Goal: Task Accomplishment & Management: Manage account settings

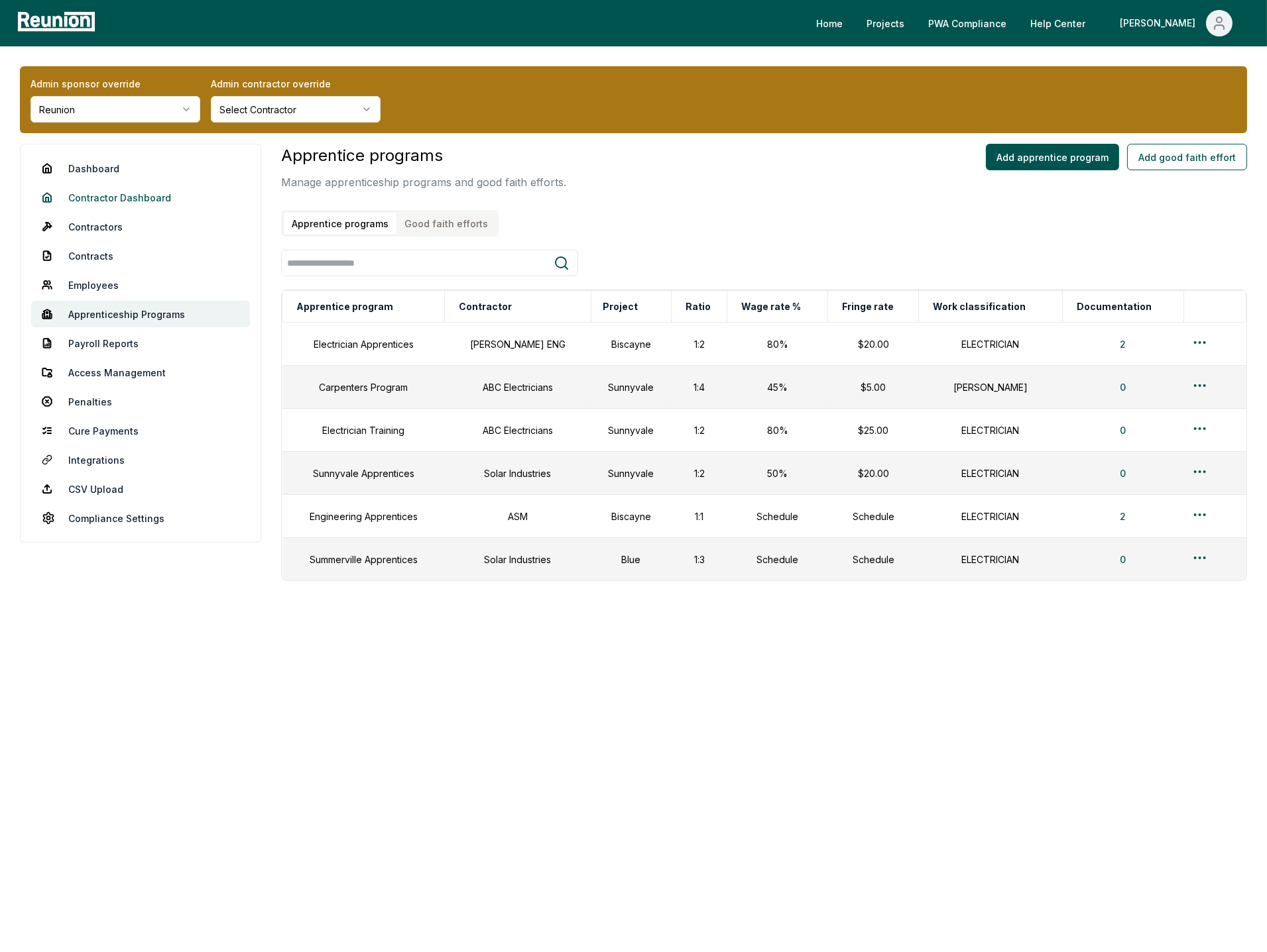
click at [165, 198] on link "Contractor Dashboard" at bounding box center [140, 197] width 219 height 26
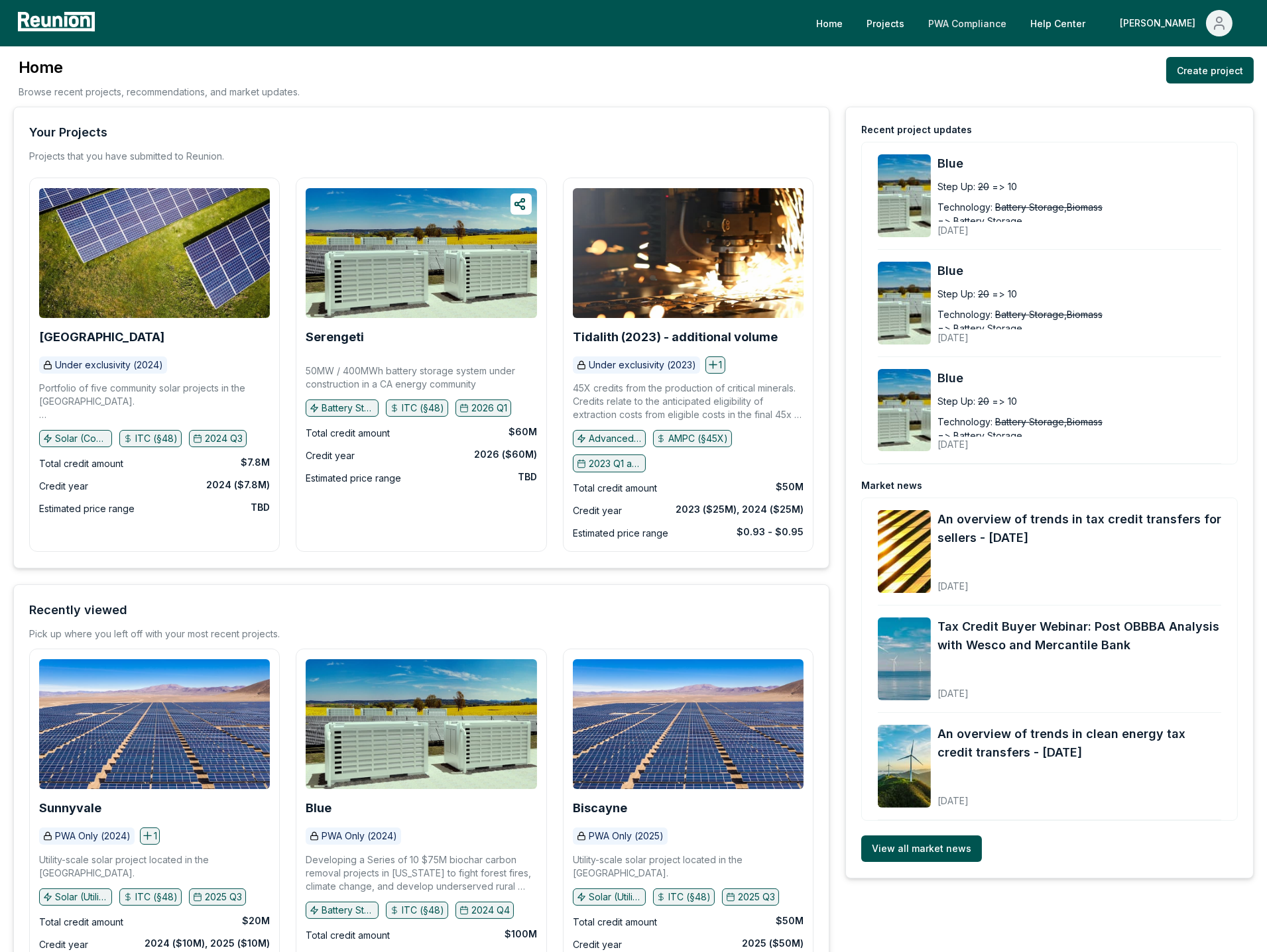
click at [1017, 23] on link "PWA Compliance" at bounding box center [967, 23] width 100 height 26
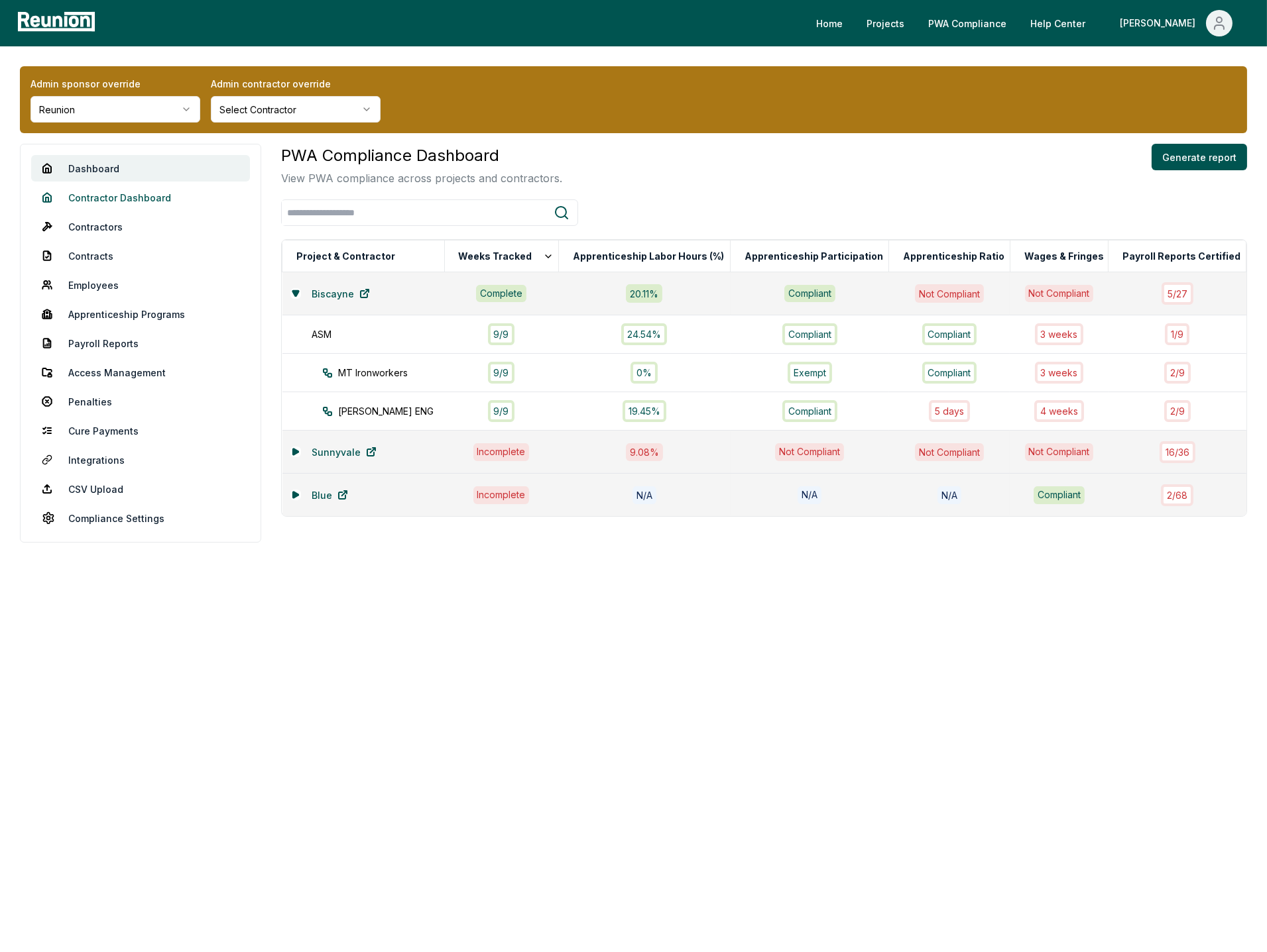
click at [133, 192] on link "Contractor Dashboard" at bounding box center [140, 197] width 219 height 26
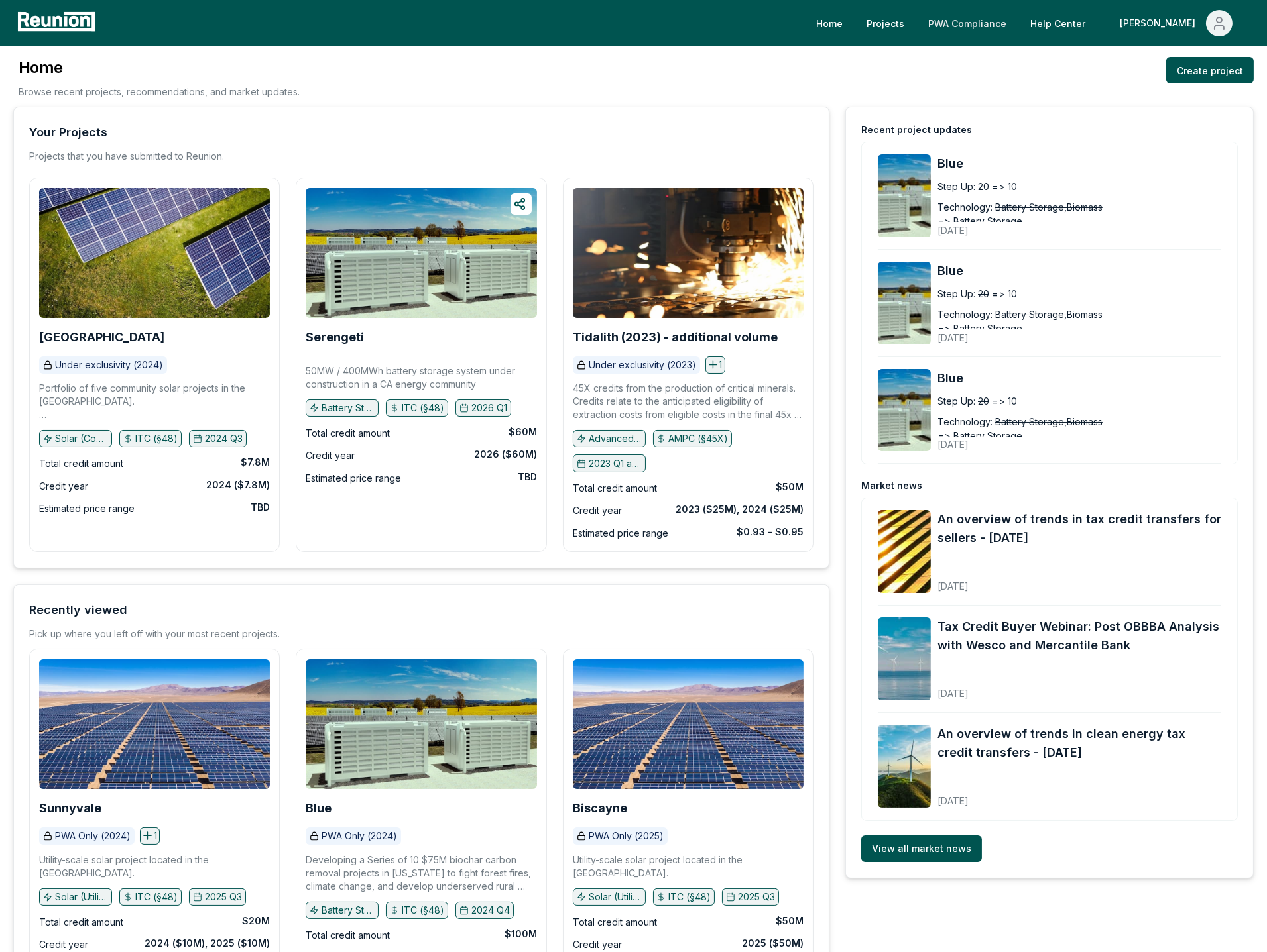
click at [1017, 22] on link "PWA Compliance" at bounding box center [967, 23] width 100 height 26
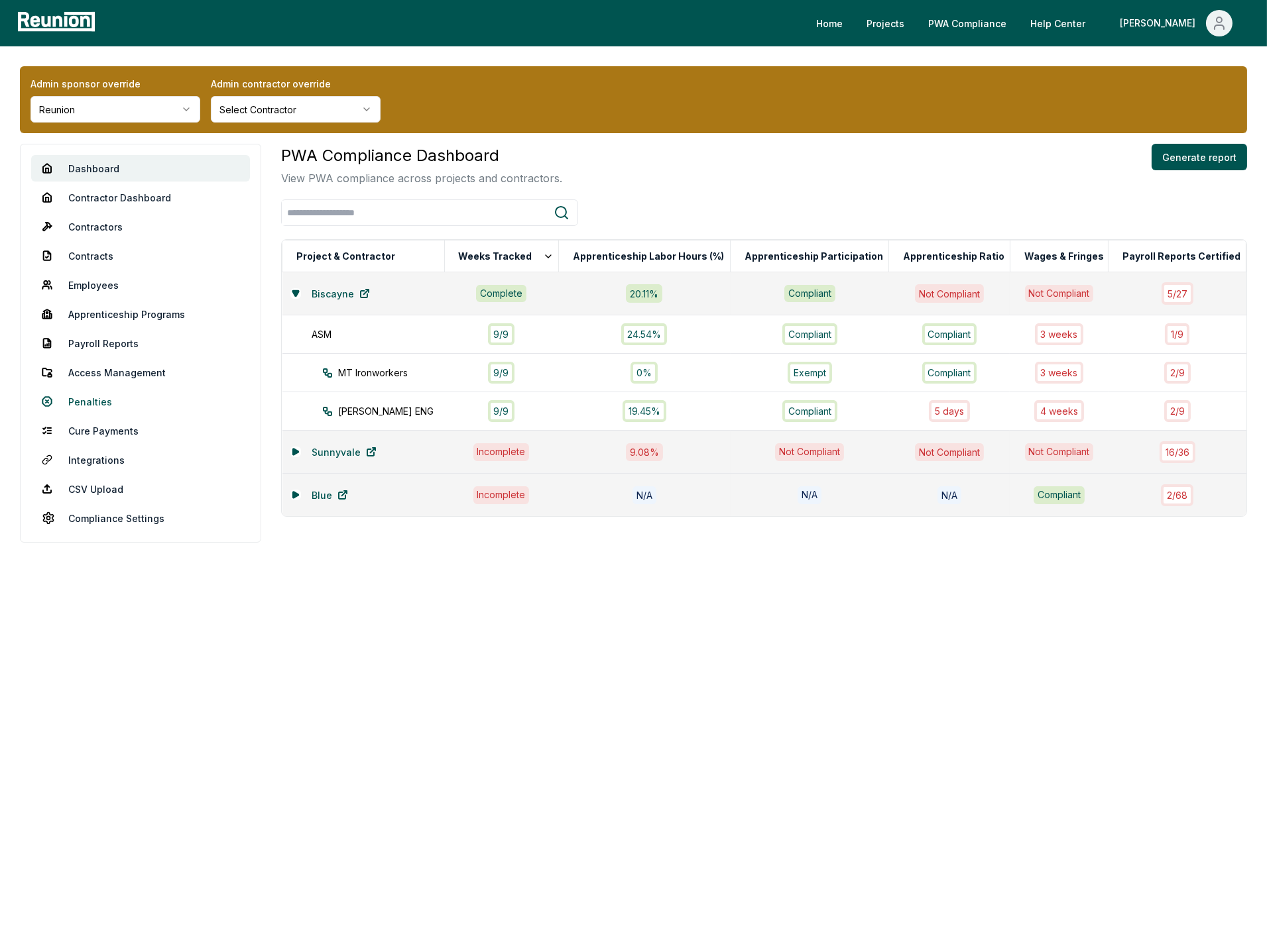
click at [97, 398] on link "Penalties" at bounding box center [140, 401] width 219 height 26
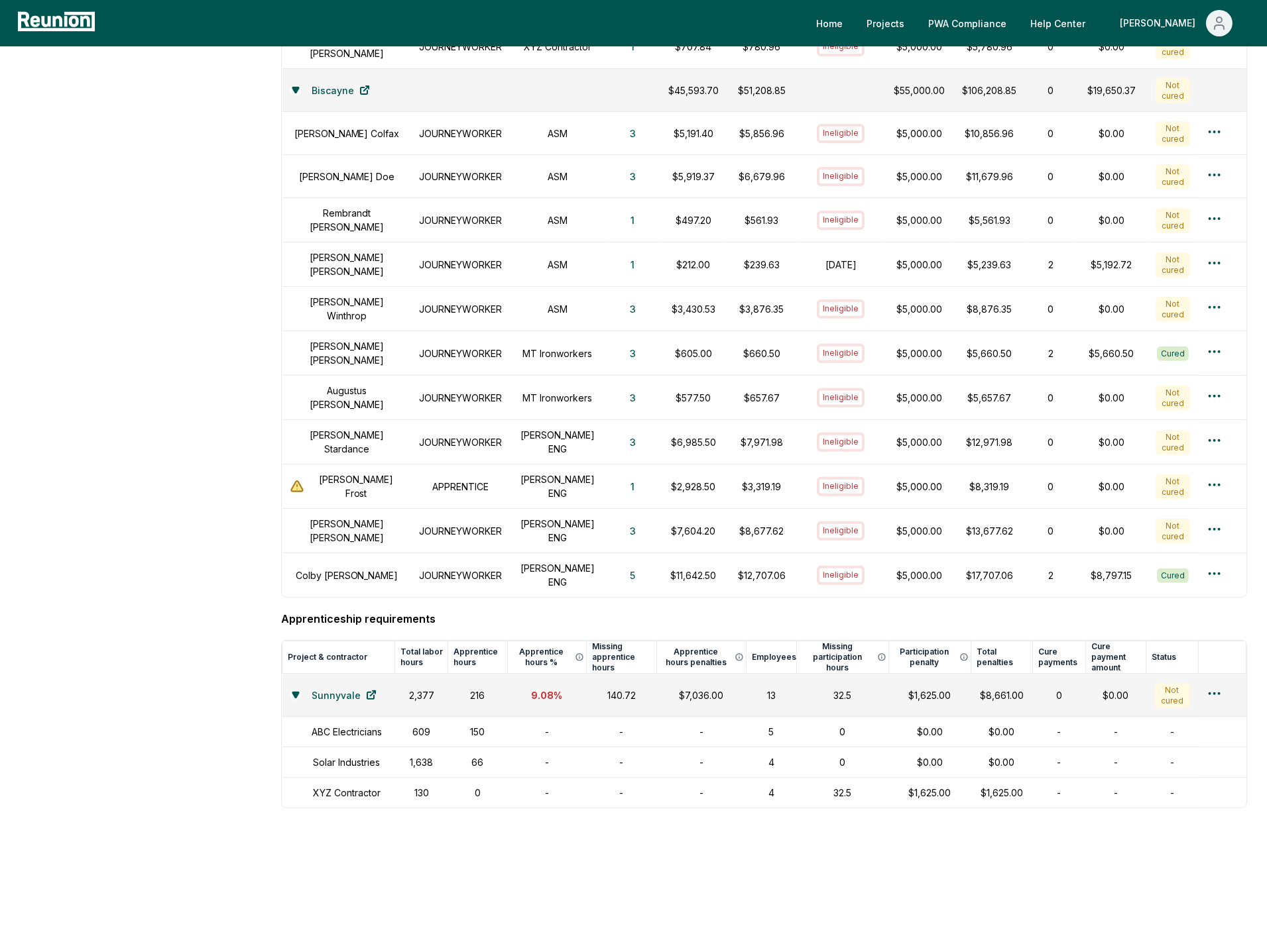
scroll to position [1125, 0]
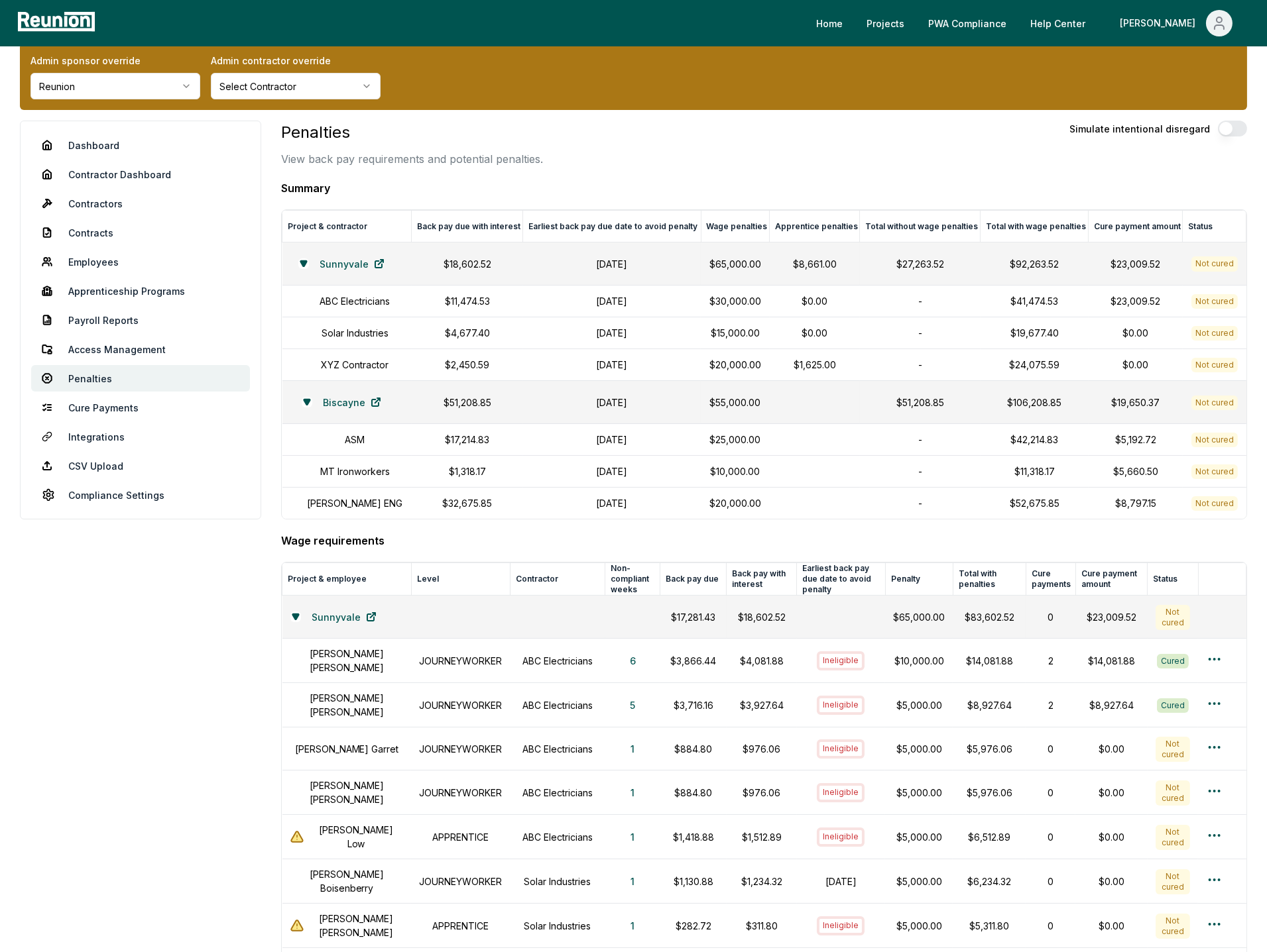
scroll to position [0, 0]
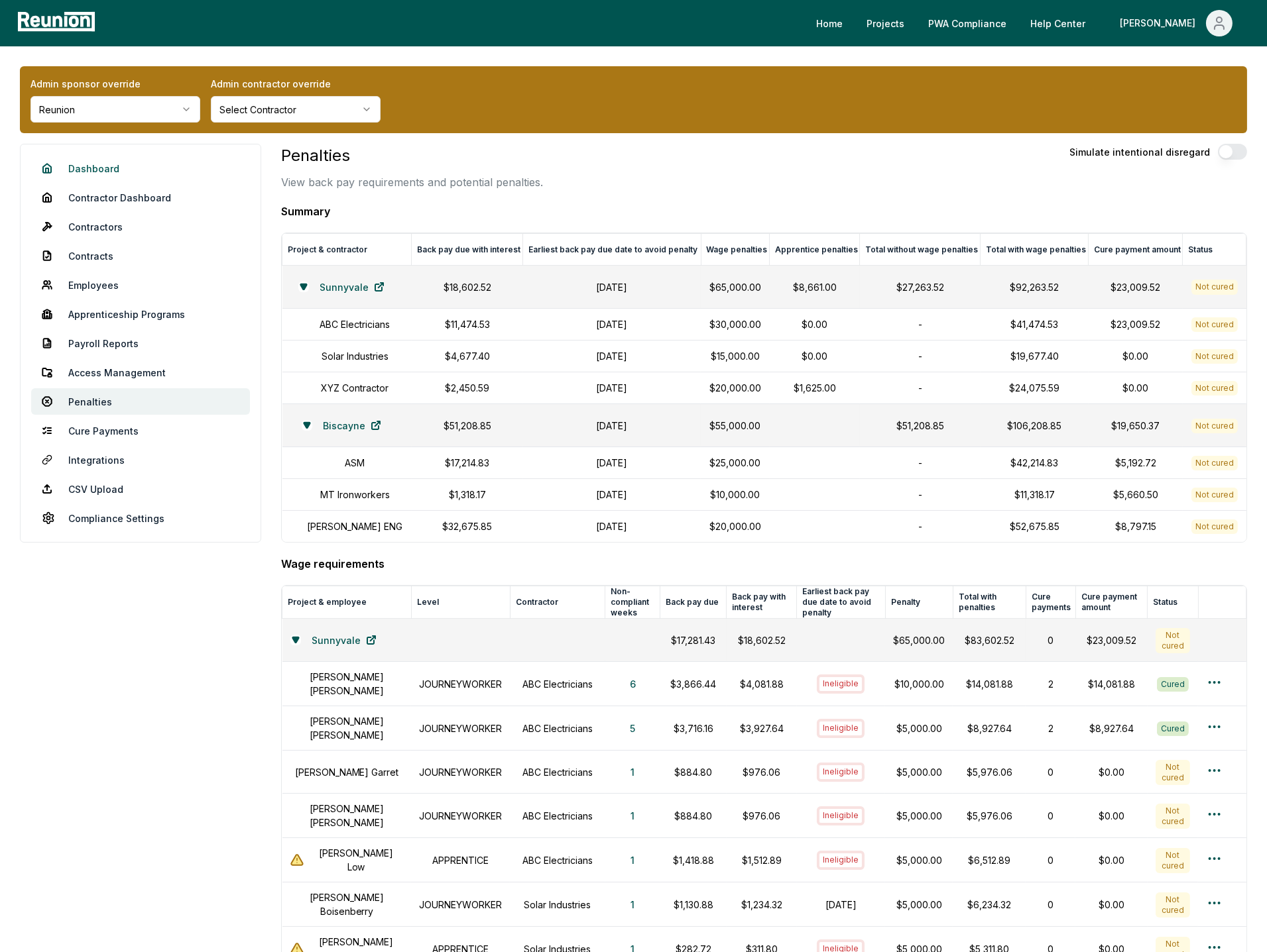
click at [110, 171] on link "Dashboard" at bounding box center [140, 168] width 219 height 26
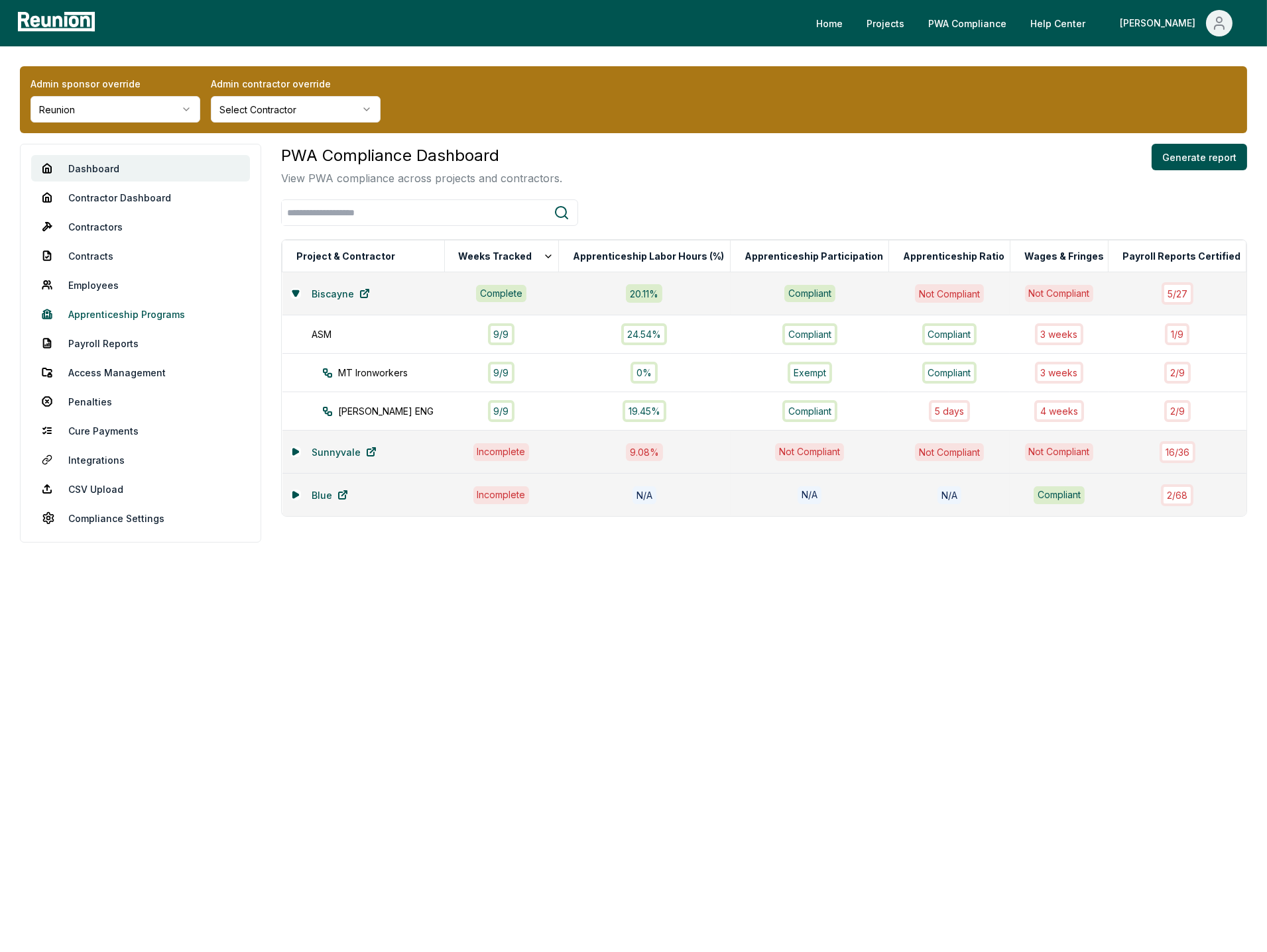
click at [130, 312] on link "Apprenticeship Programs" at bounding box center [140, 313] width 219 height 26
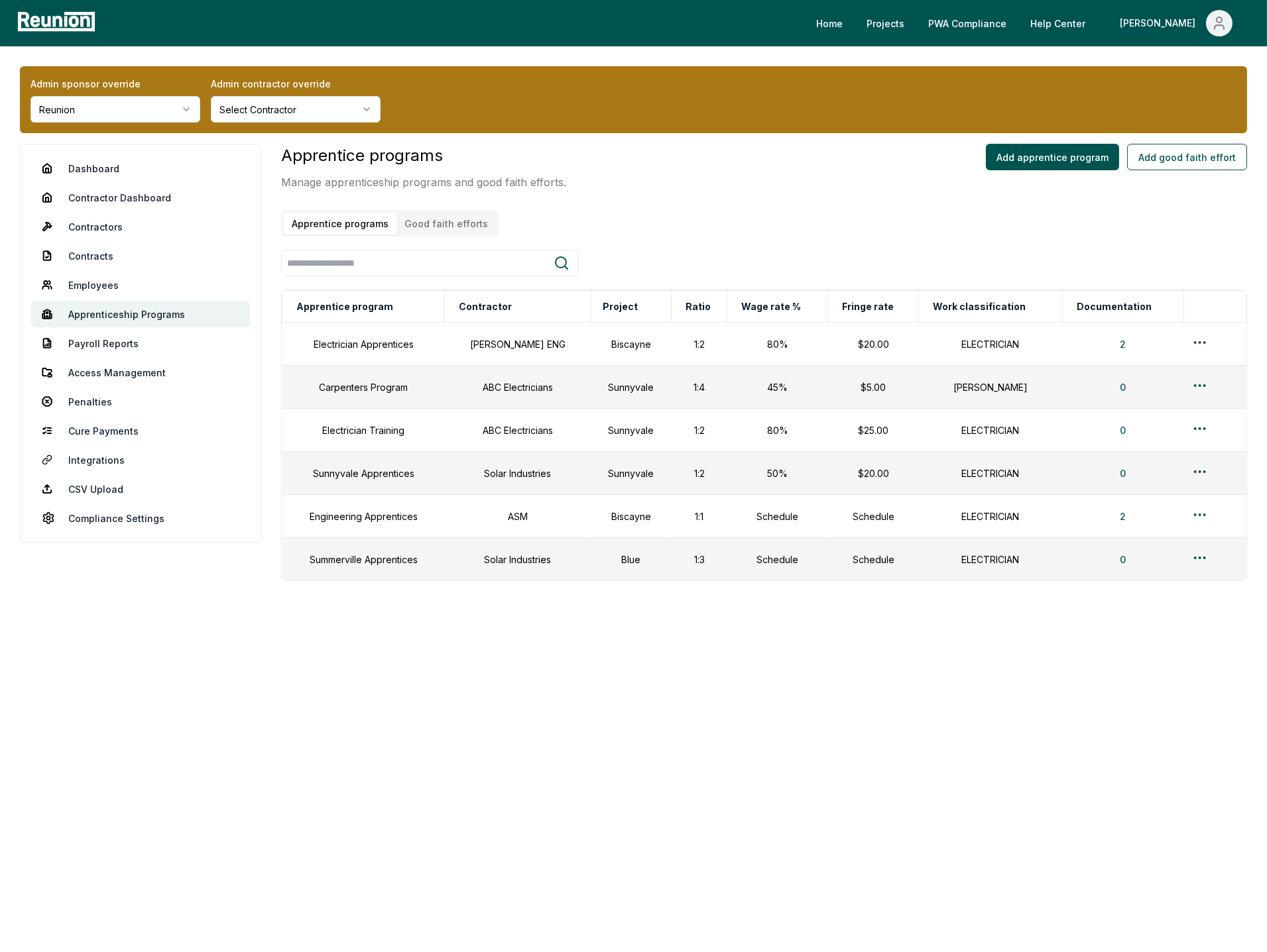
click at [437, 216] on button "Good faith efforts" at bounding box center [446, 223] width 100 height 22
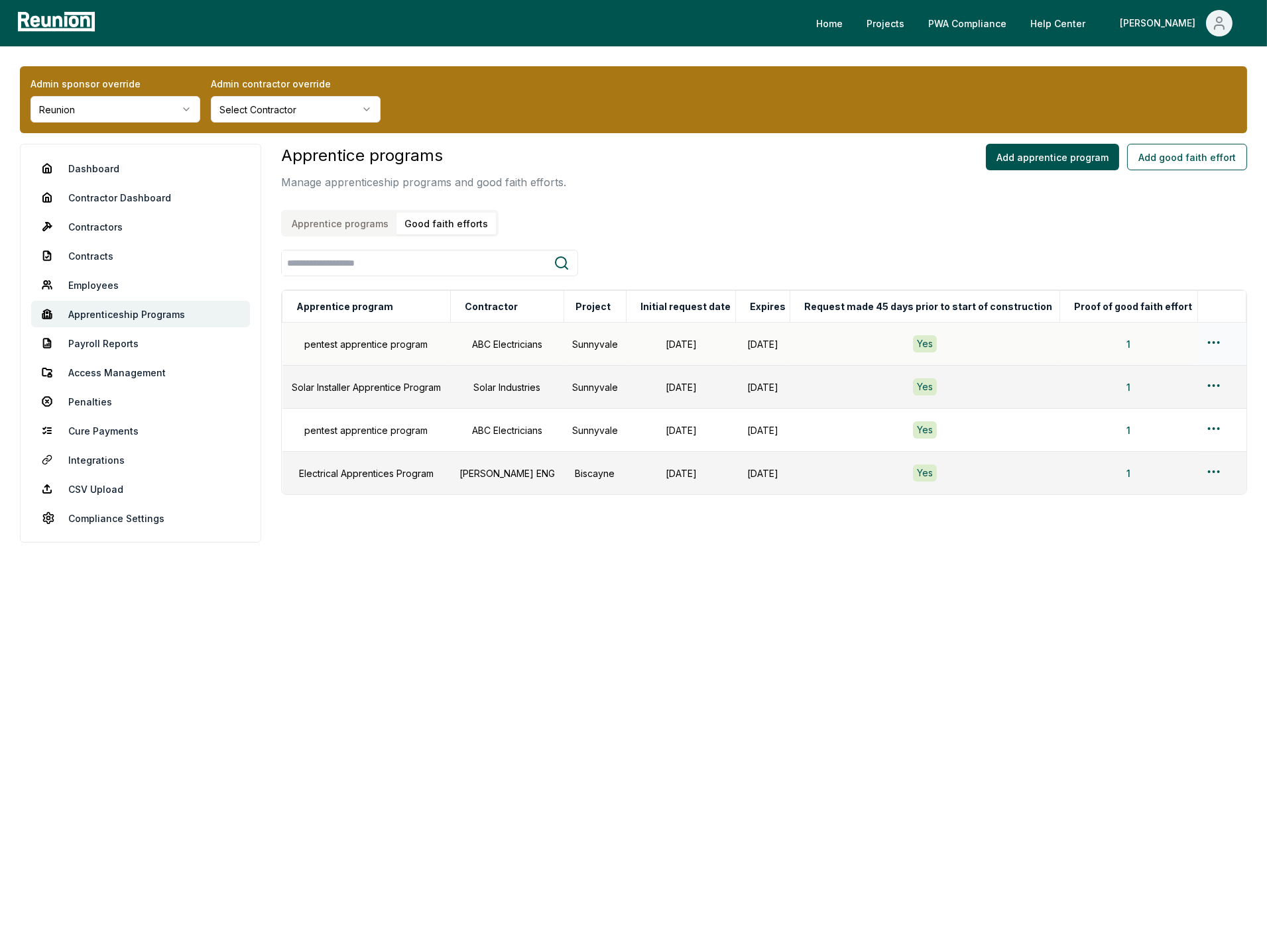
click at [1212, 342] on html "Please visit us on your desktop We're working on making our marketplace mobile-…" at bounding box center [634, 476] width 1267 height 952
click at [1161, 398] on div "Edit" at bounding box center [1192, 395] width 126 height 22
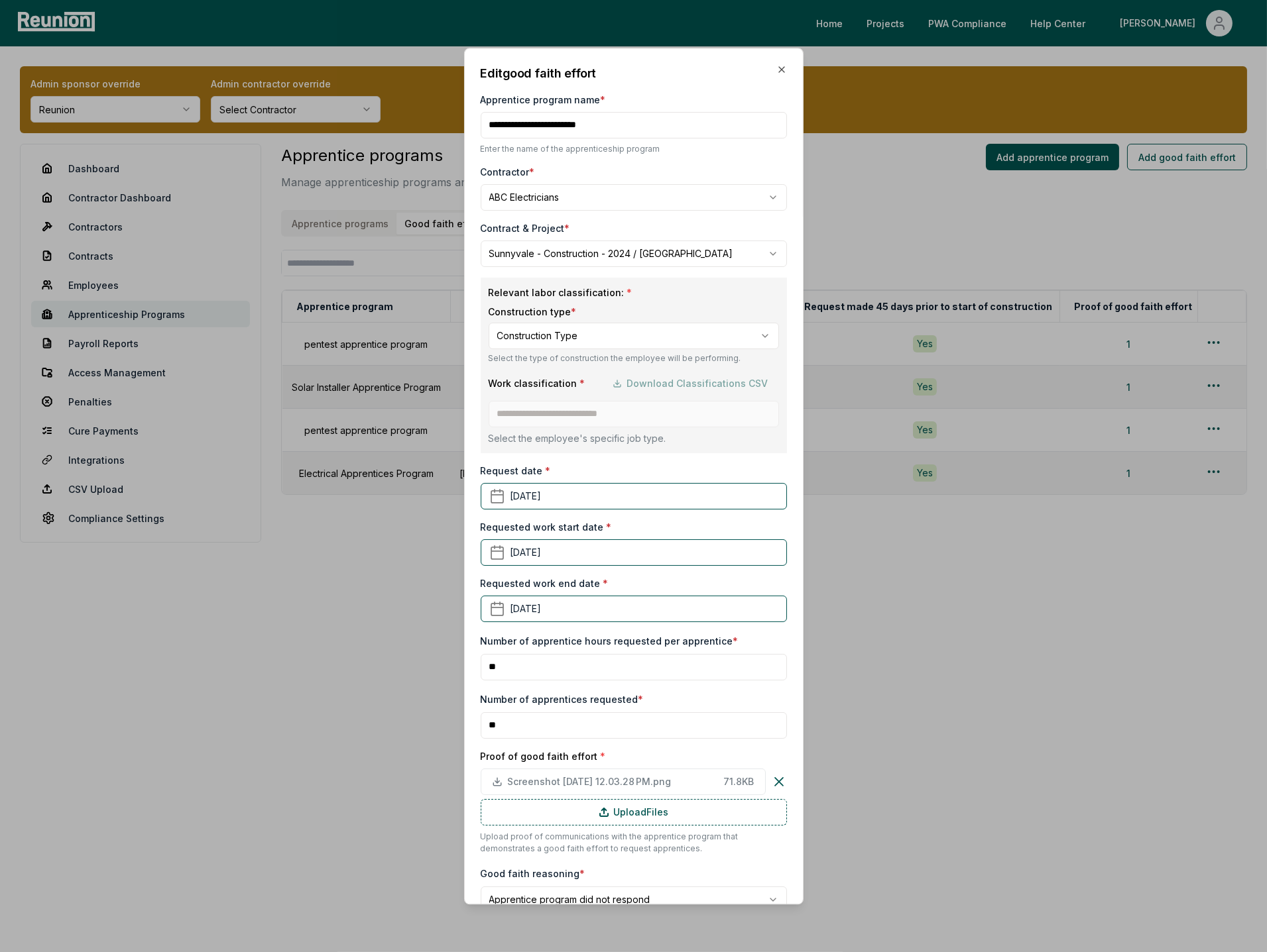
click at [510, 123] on input "Apprentice program name *" at bounding box center [634, 125] width 306 height 26
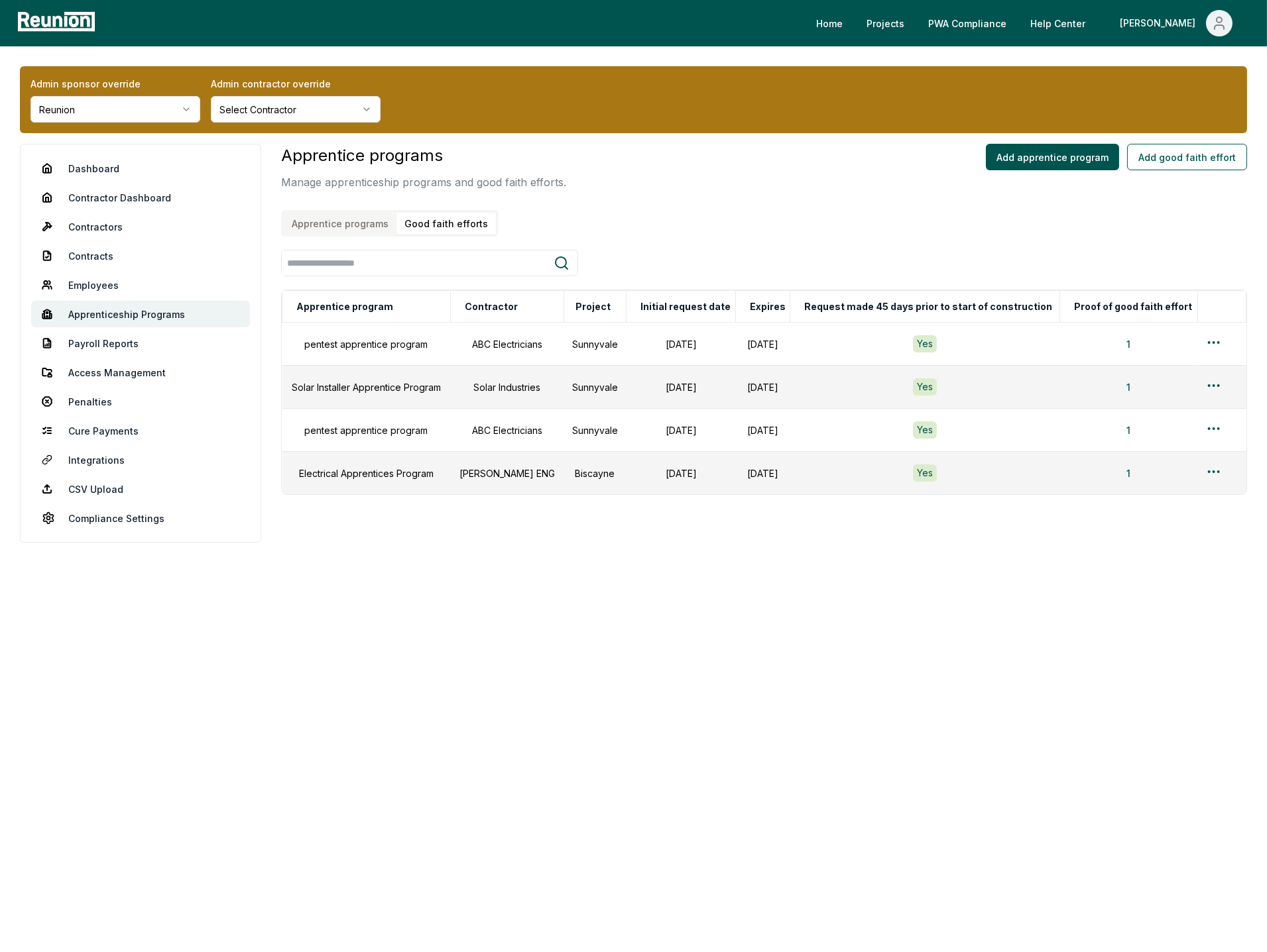
click at [342, 215] on button "Apprentice programs" at bounding box center [340, 223] width 113 height 22
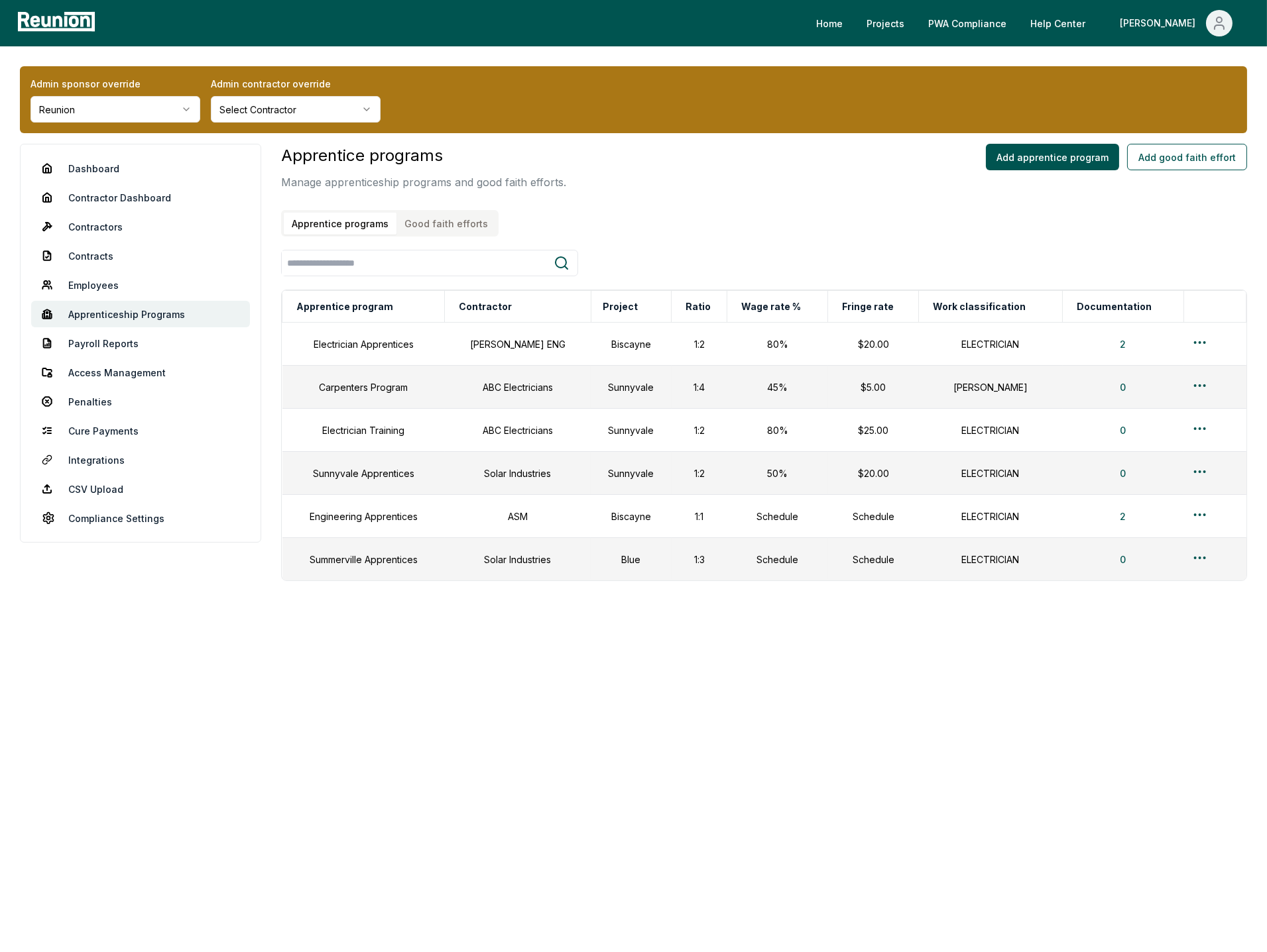
click at [447, 221] on button "Good faith efforts" at bounding box center [446, 223] width 100 height 22
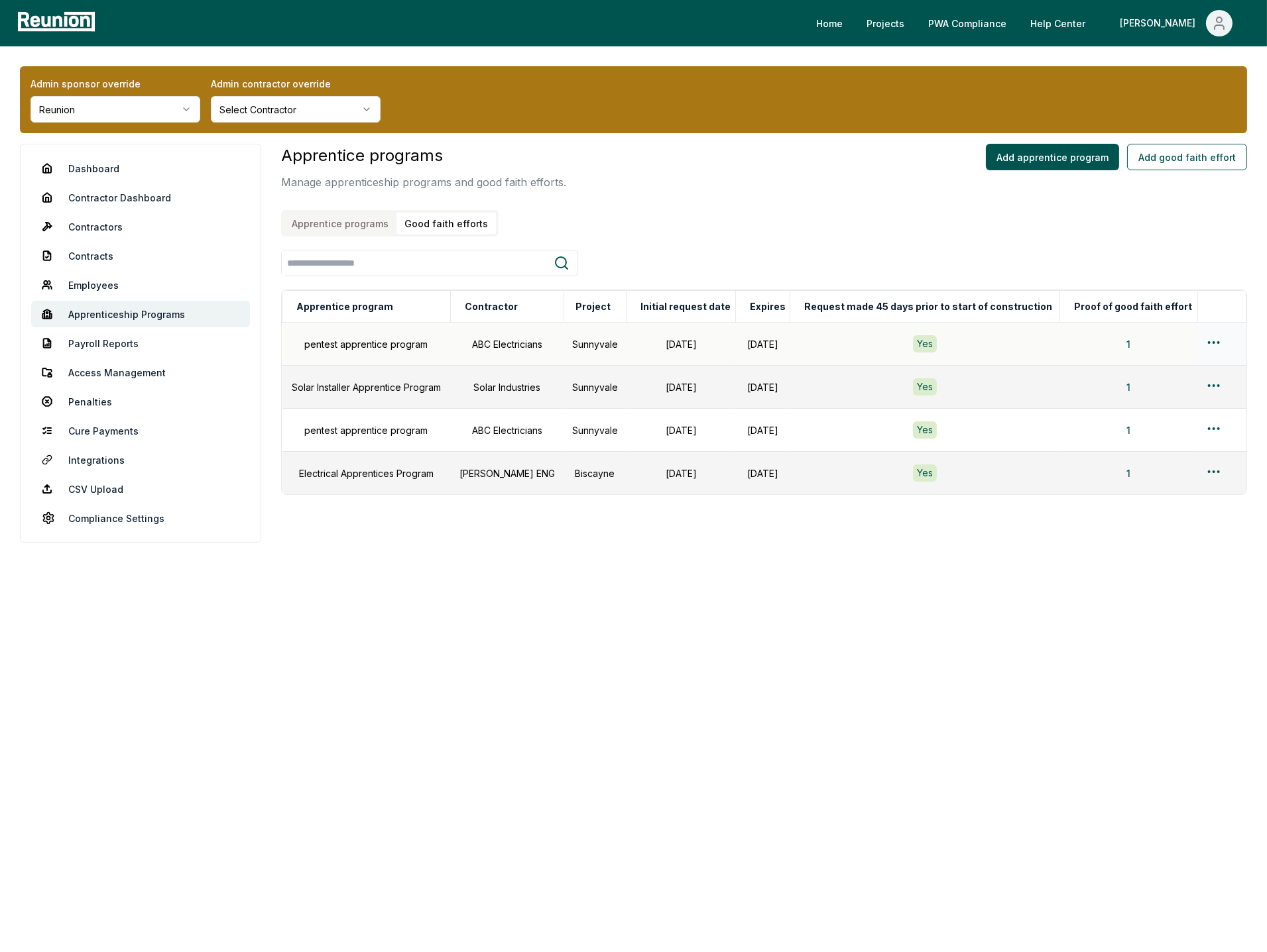
click at [1218, 342] on html "Please visit us on your desktop We're working on making our marketplace mobile-…" at bounding box center [634, 476] width 1267 height 952
click at [1165, 396] on div "Edit" at bounding box center [1192, 395] width 126 height 22
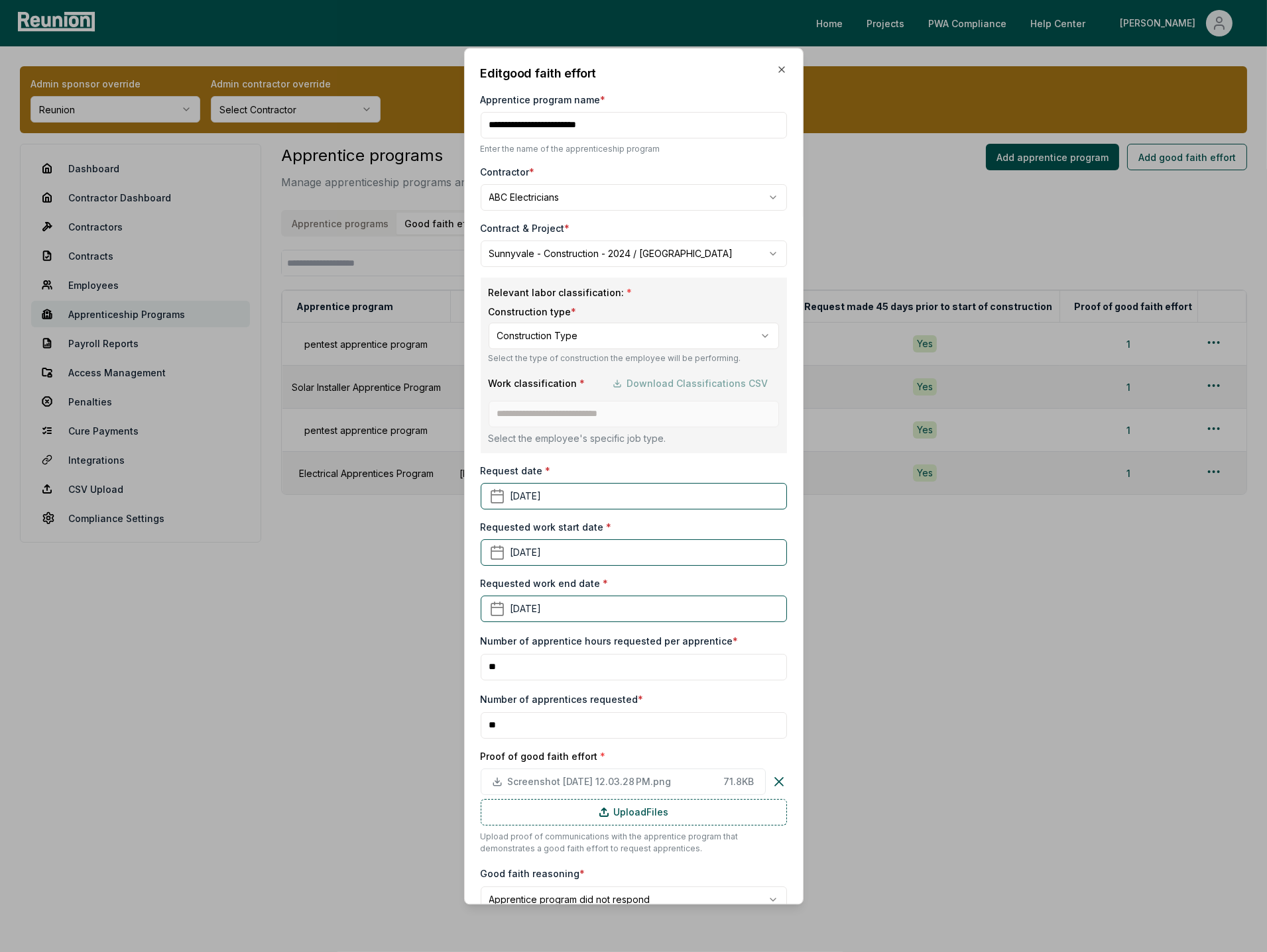
click at [604, 128] on input "Apprentice program name *" at bounding box center [634, 125] width 306 height 26
click at [502, 128] on input "Apprentice program name *" at bounding box center [634, 125] width 306 height 26
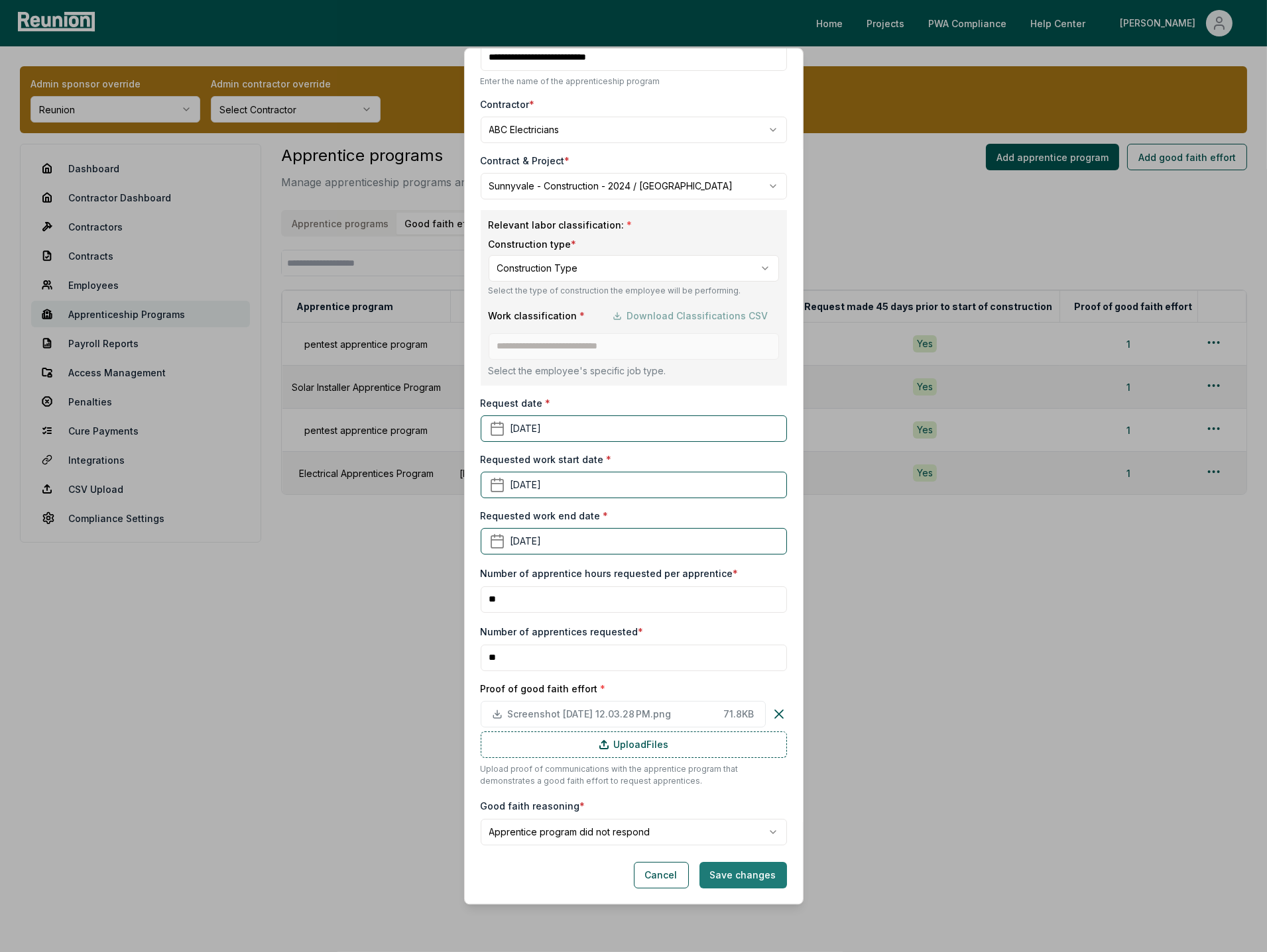
type input "**********"
click at [751, 881] on button "Save changes" at bounding box center [743, 875] width 87 height 26
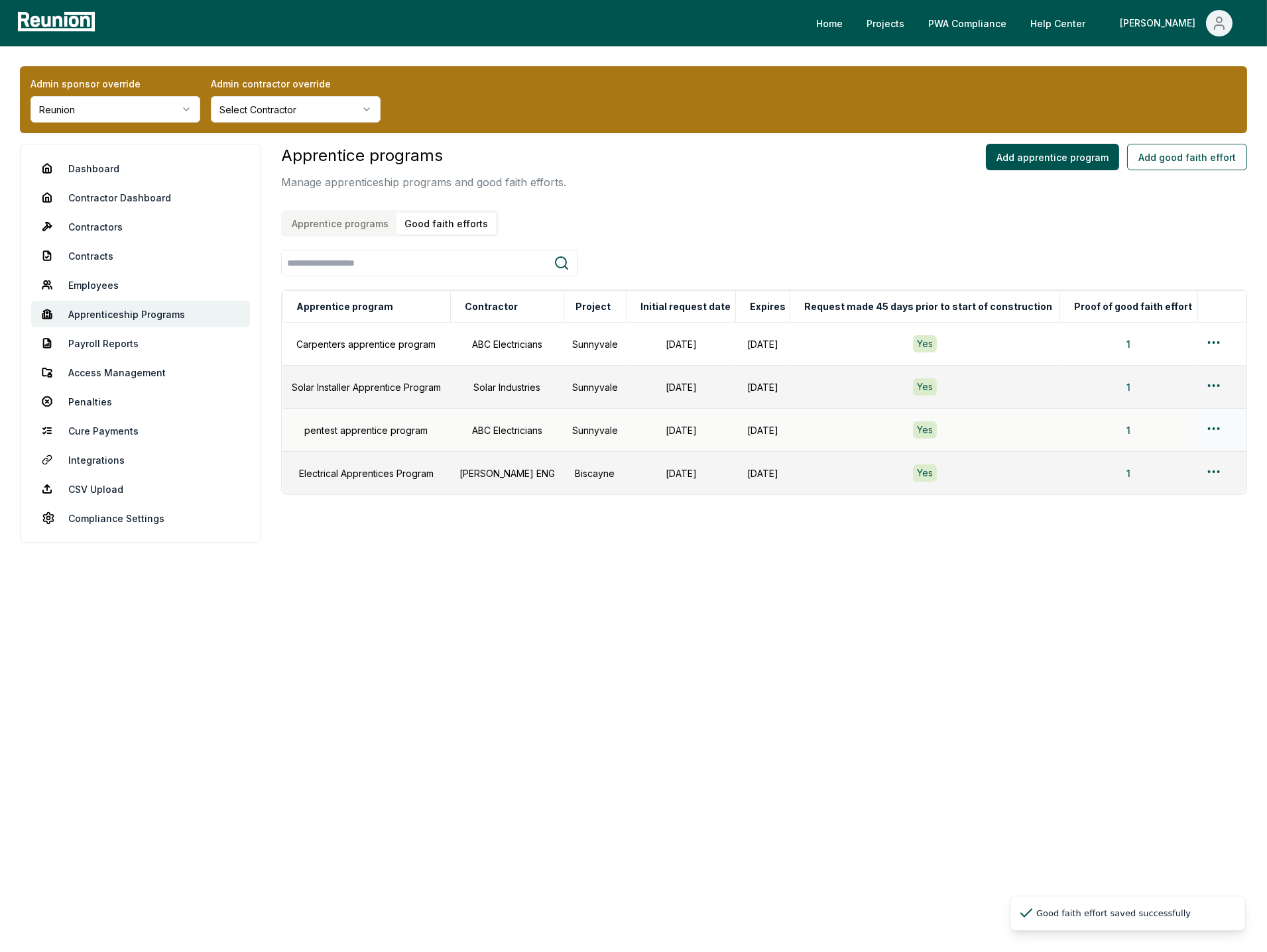
click at [1220, 423] on html "Please visit us on your desktop We're working on making our marketplace mobile-…" at bounding box center [634, 476] width 1267 height 952
click at [1182, 482] on div "Edit" at bounding box center [1192, 481] width 126 height 22
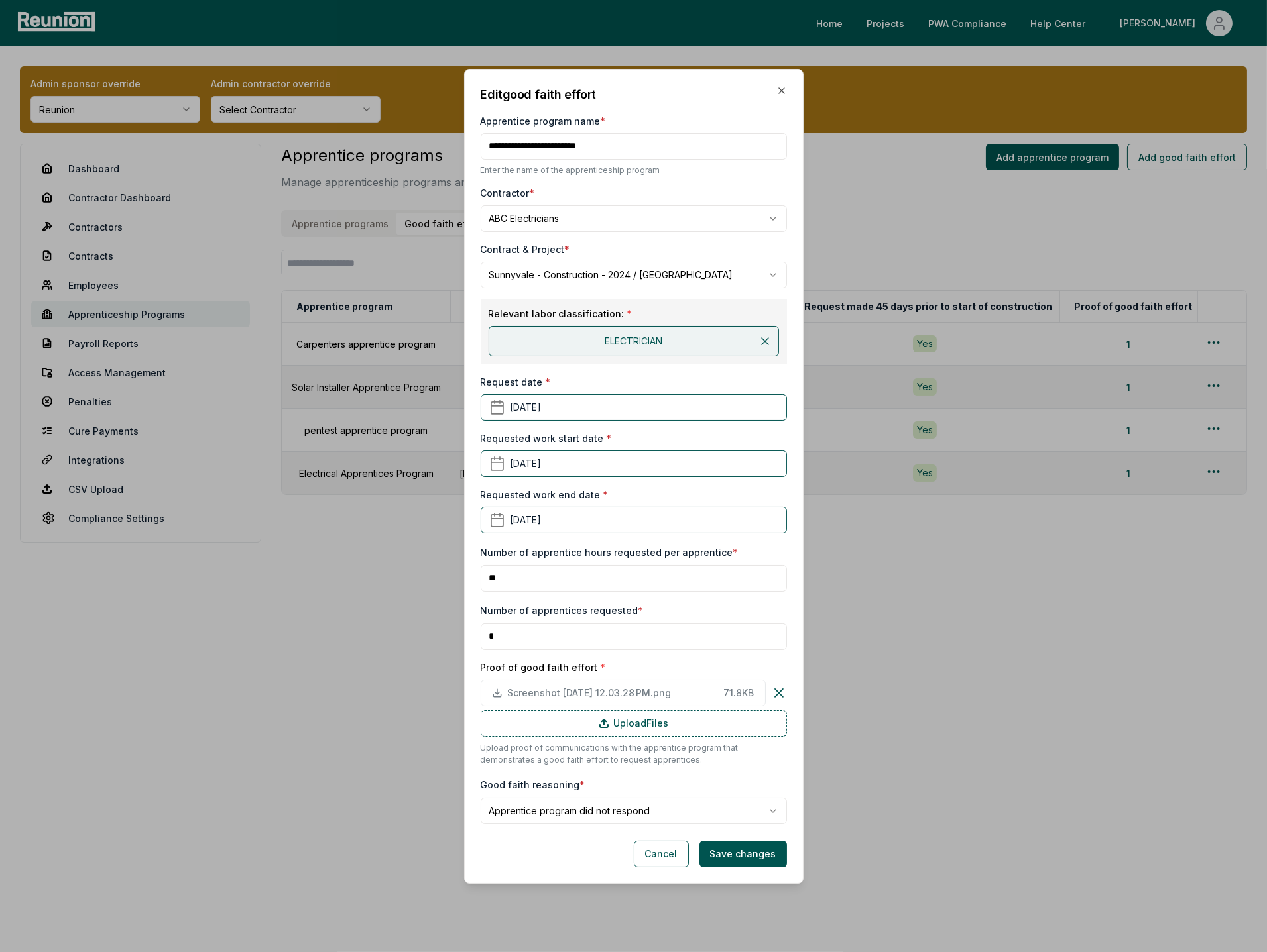
click at [510, 146] on input "Apprentice program name *" at bounding box center [634, 146] width 306 height 26
type input "**********"
click at [752, 328] on button at bounding box center [765, 341] width 26 height 26
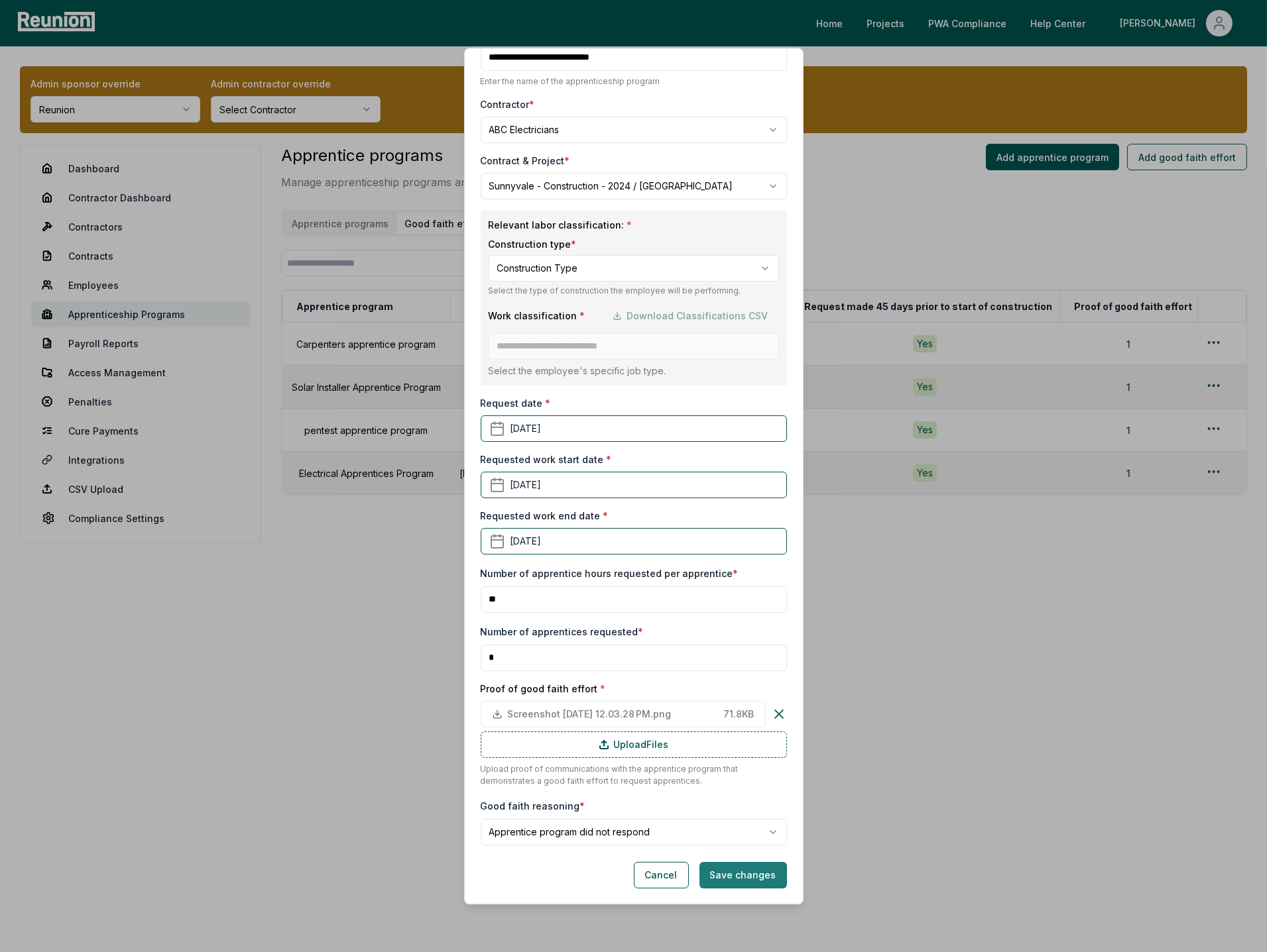
click at [742, 872] on button "Save changes" at bounding box center [743, 875] width 87 height 26
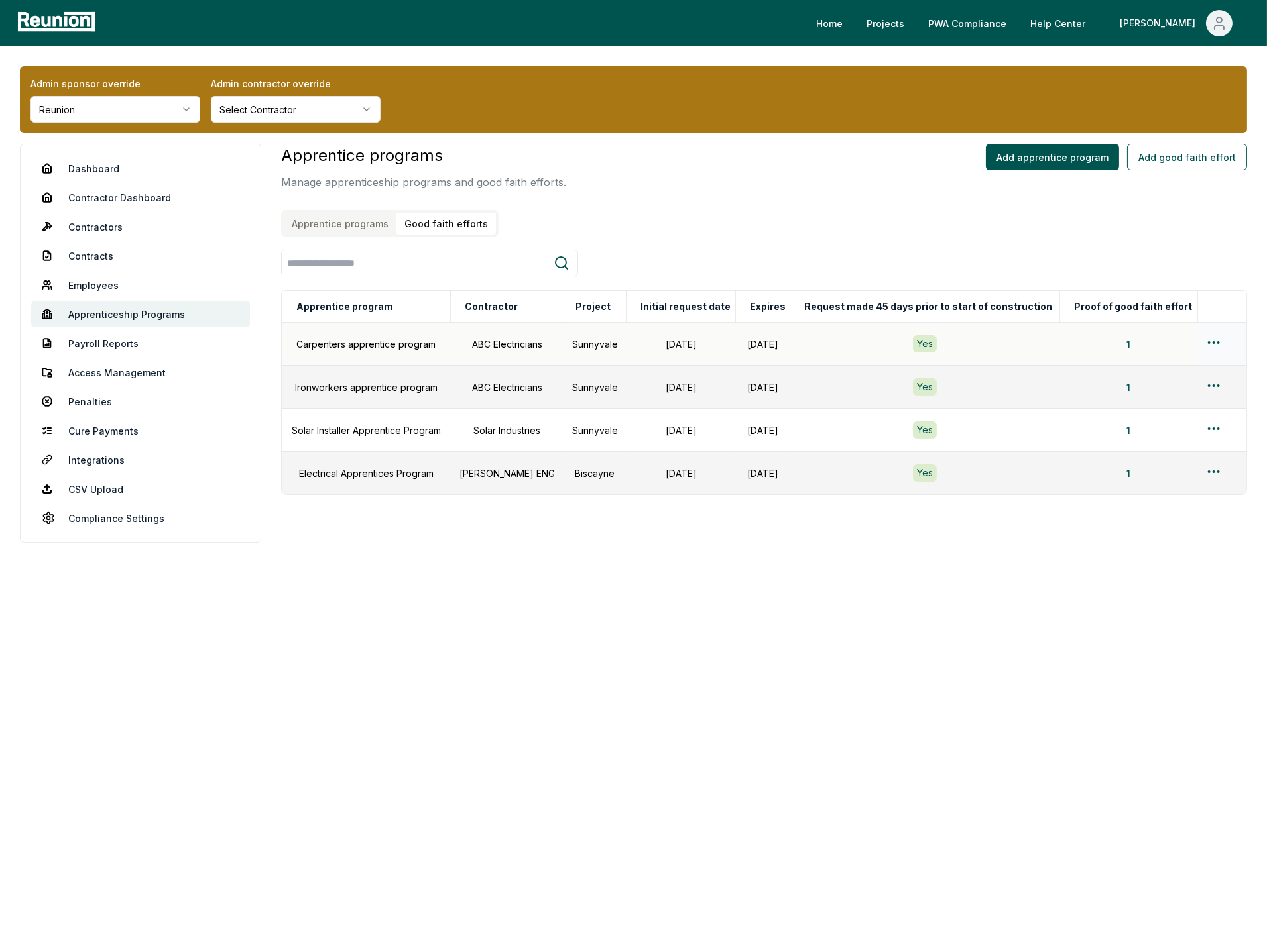
click at [1213, 342] on html "Please visit us on your desktop We're working on making our marketplace mobile-…" at bounding box center [634, 476] width 1267 height 952
click at [1165, 393] on div "Edit" at bounding box center [1192, 395] width 126 height 22
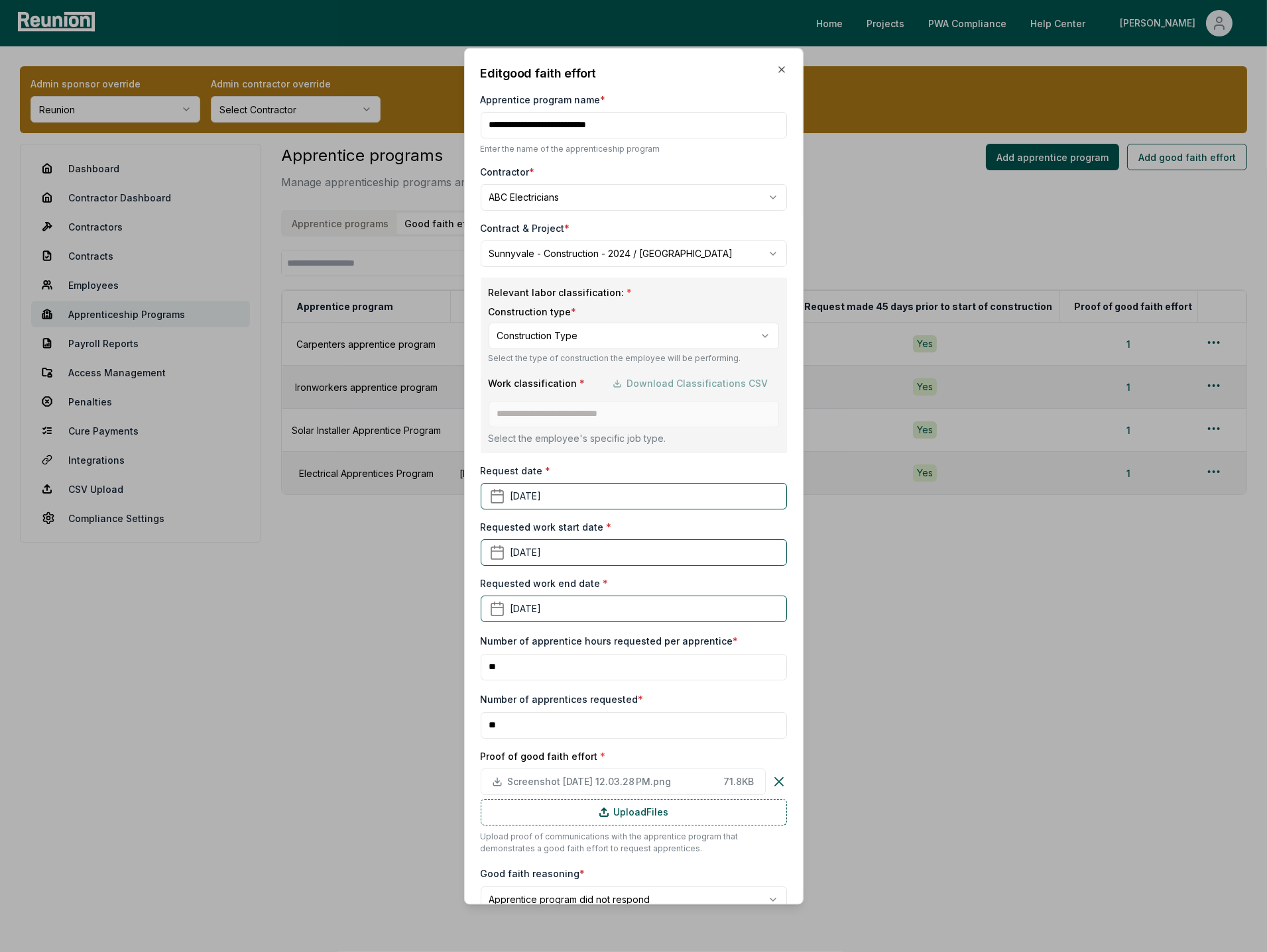
click at [749, 466] on div "Request date * February 10th, 2025" at bounding box center [634, 487] width 306 height 46
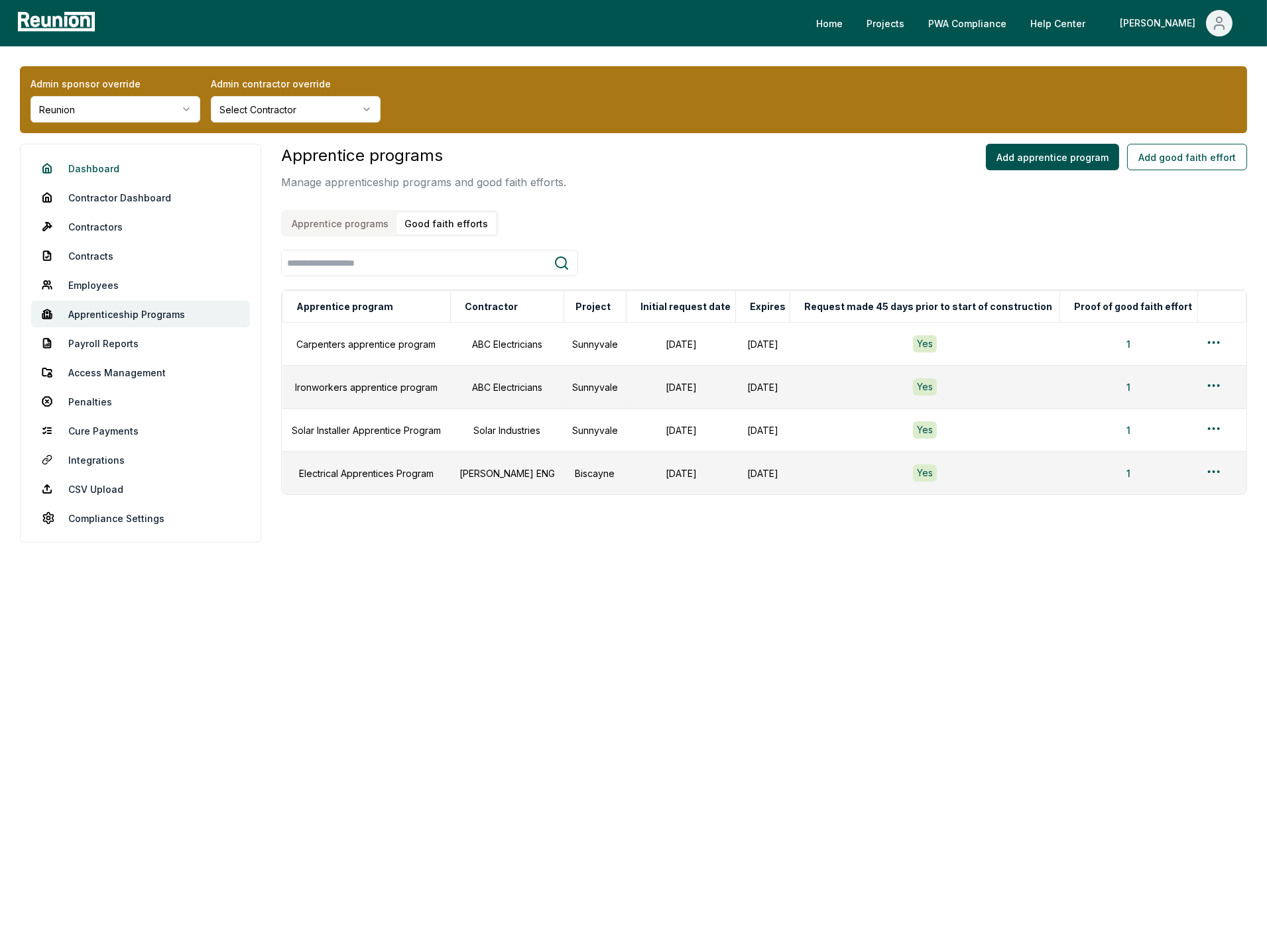
click at [85, 163] on link "Dashboard" at bounding box center [140, 168] width 219 height 26
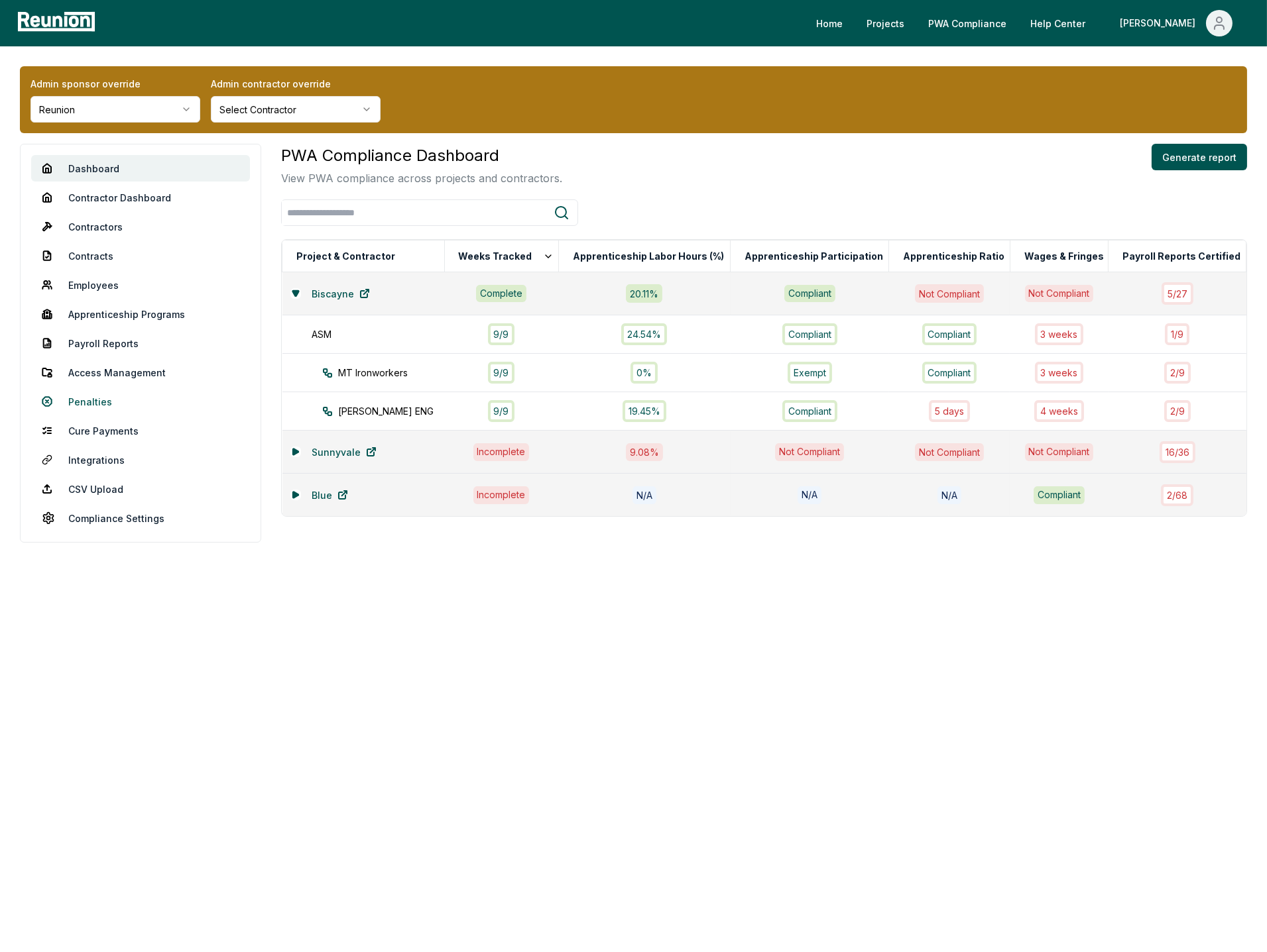
click at [100, 397] on link "Penalties" at bounding box center [140, 401] width 219 height 26
click at [296, 448] on icon at bounding box center [296, 451] width 5 height 6
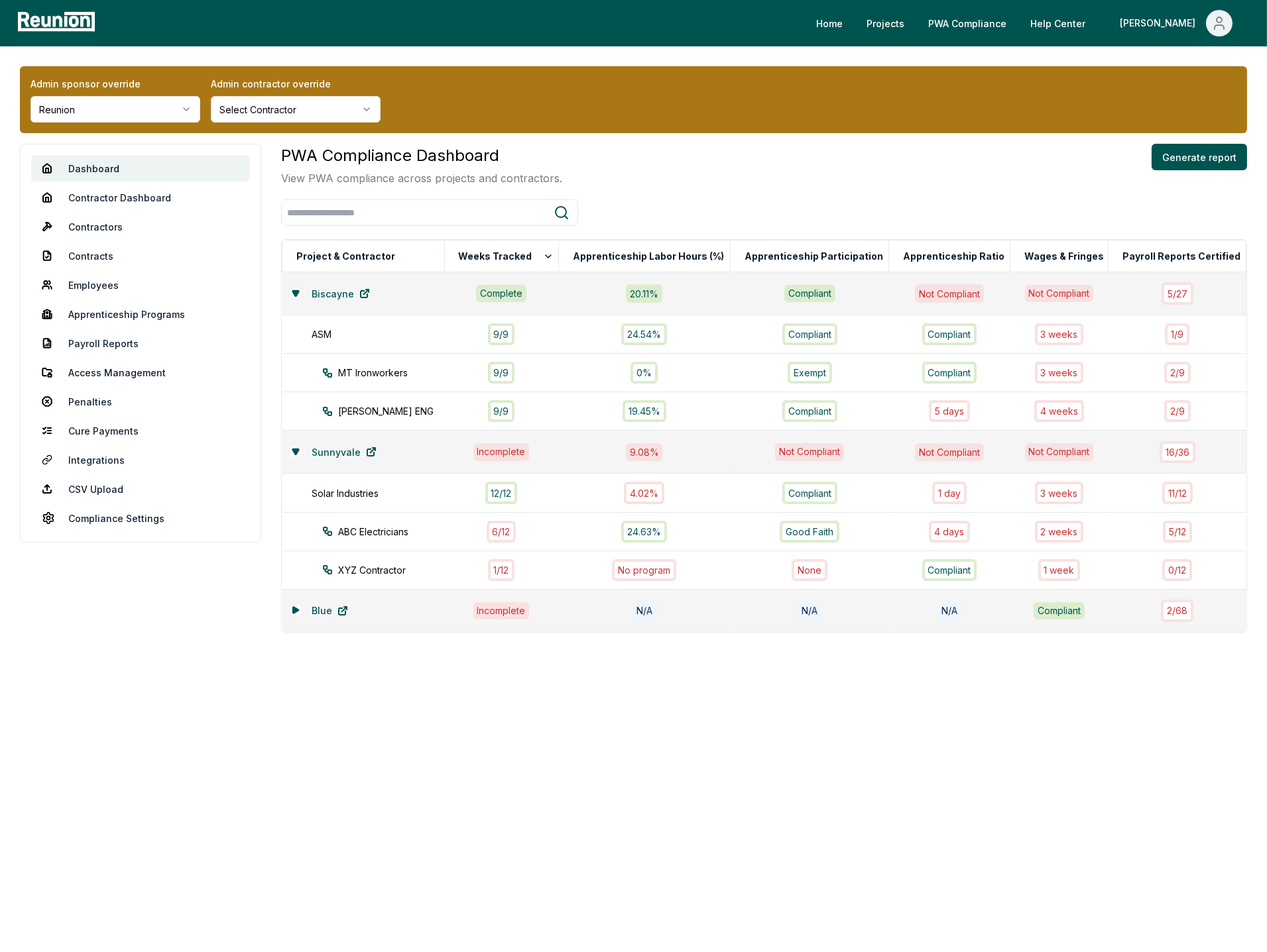
click at [299, 610] on div "Blue" at bounding box center [363, 610] width 146 height 26
click at [299, 608] on icon at bounding box center [296, 610] width 5 height 6
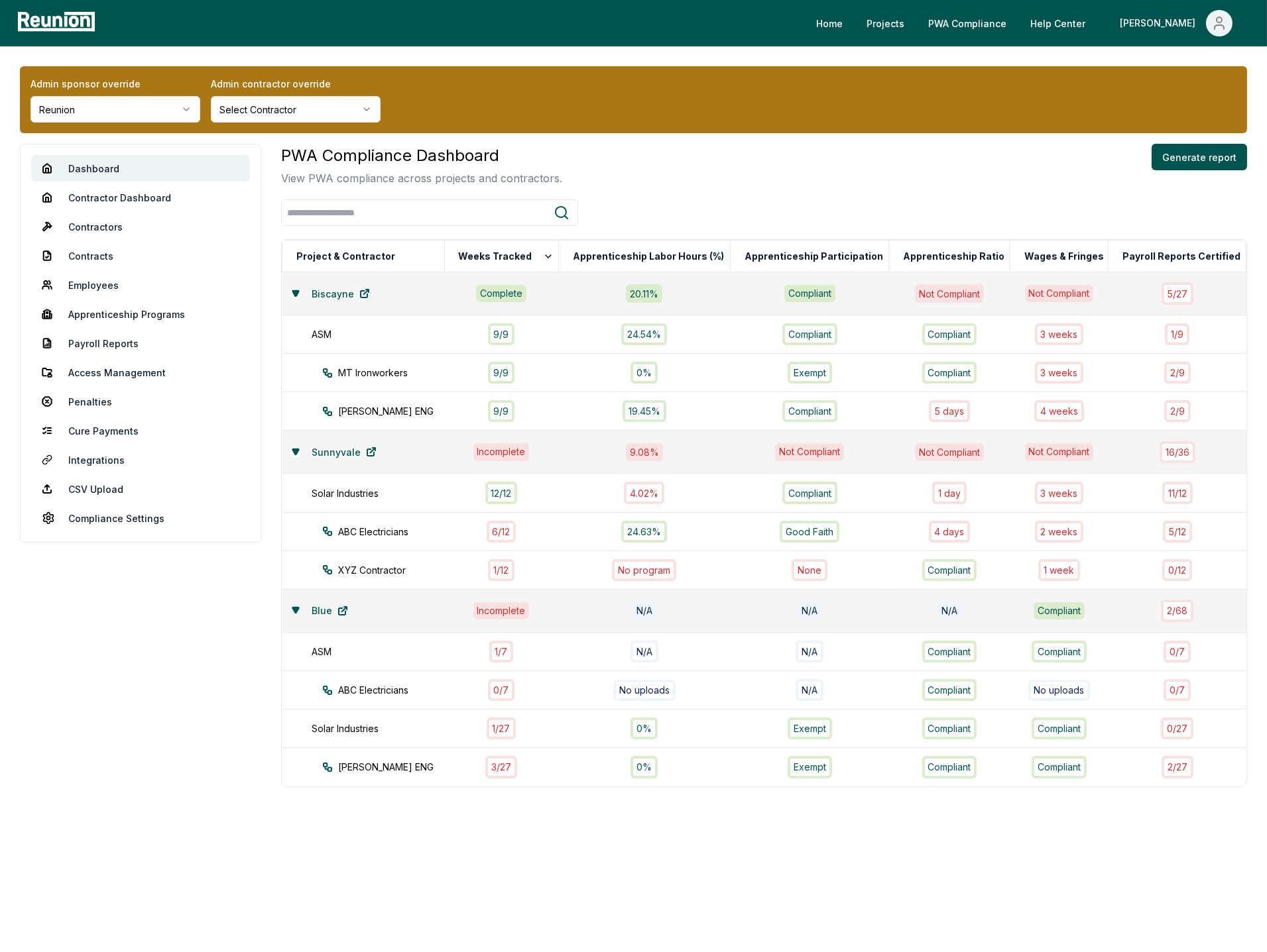
click at [299, 606] on icon at bounding box center [296, 610] width 8 height 8
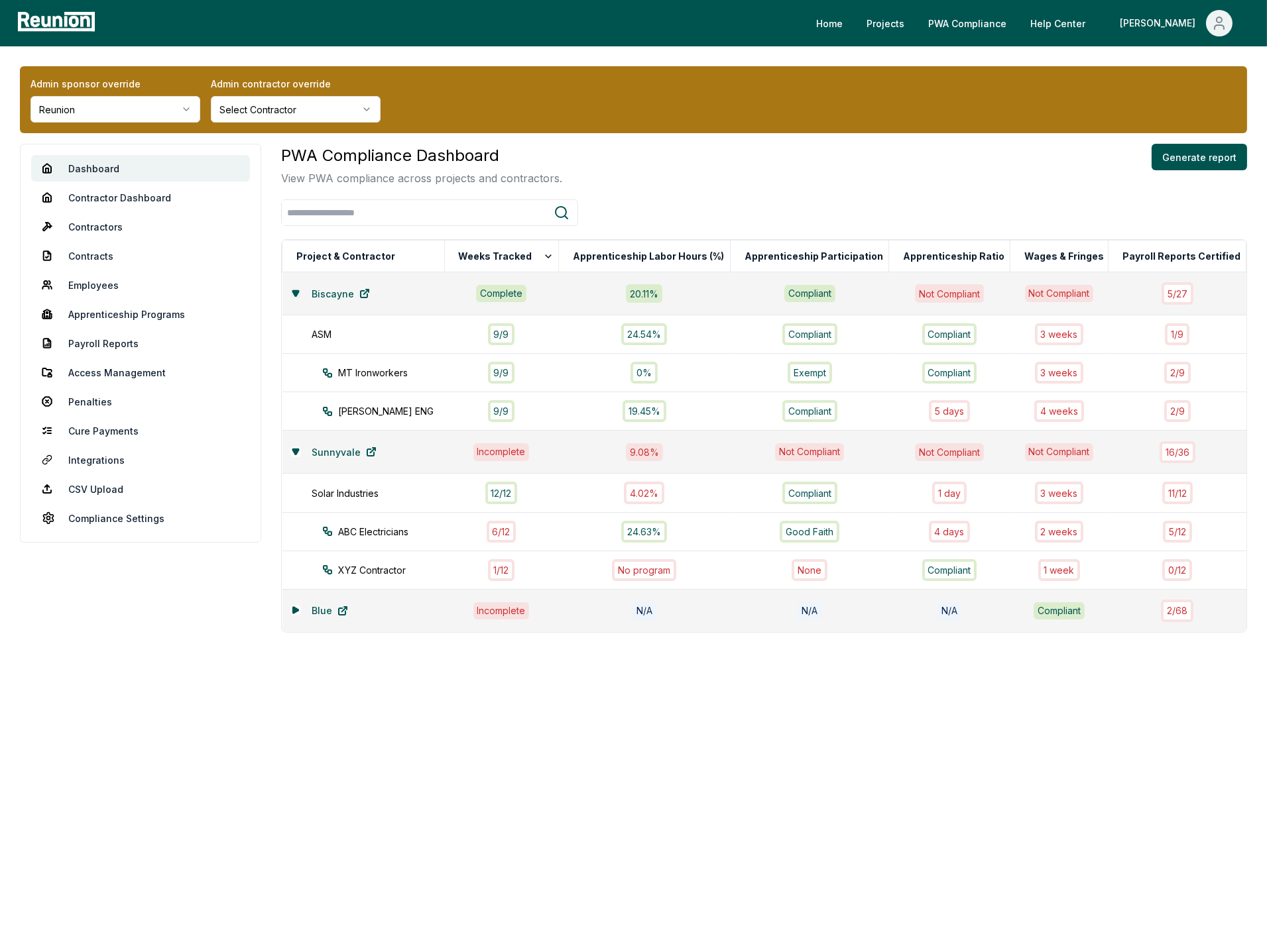
click at [299, 294] on icon at bounding box center [296, 294] width 8 height 8
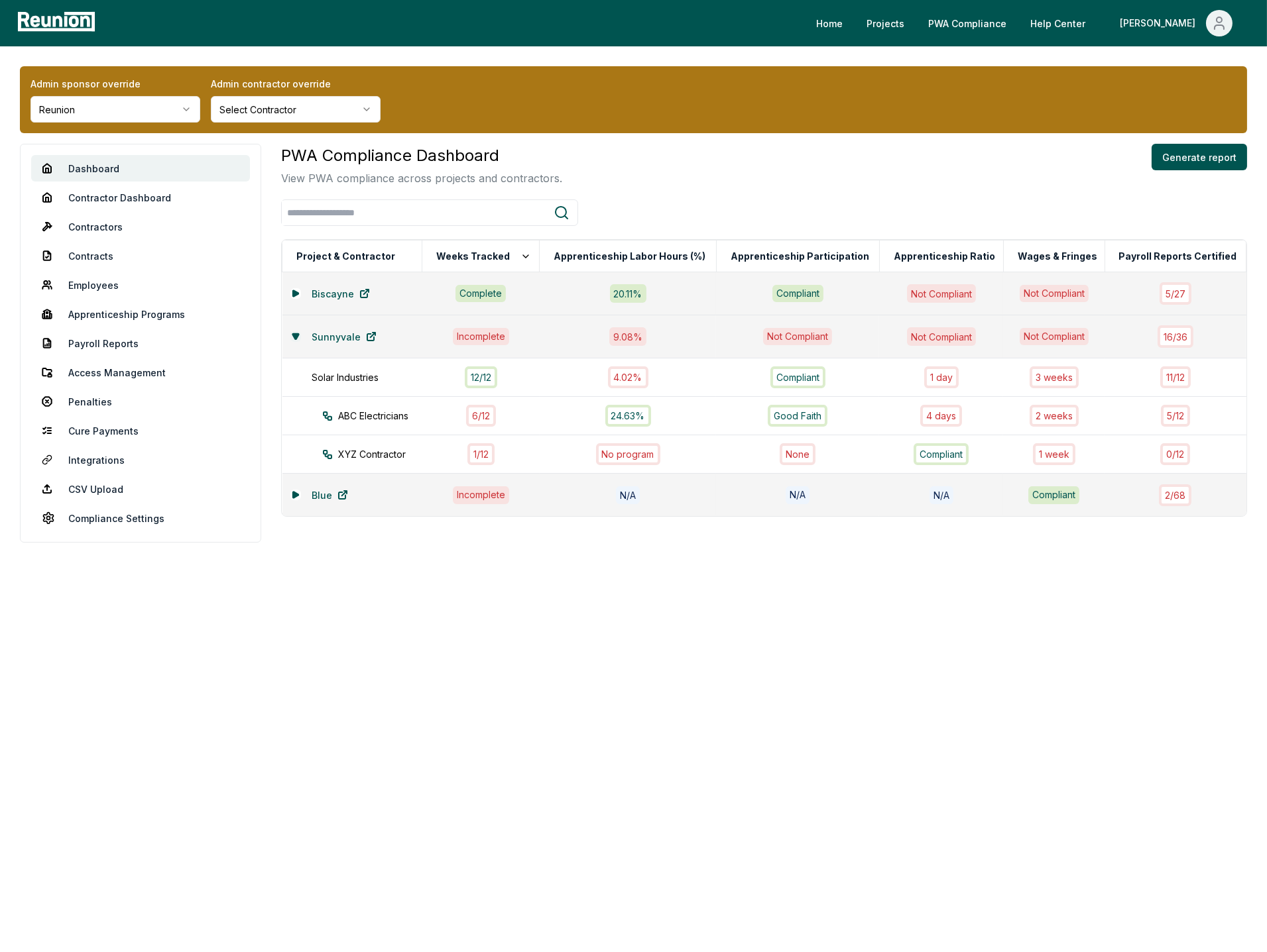
click at [297, 338] on icon at bounding box center [296, 337] width 8 height 8
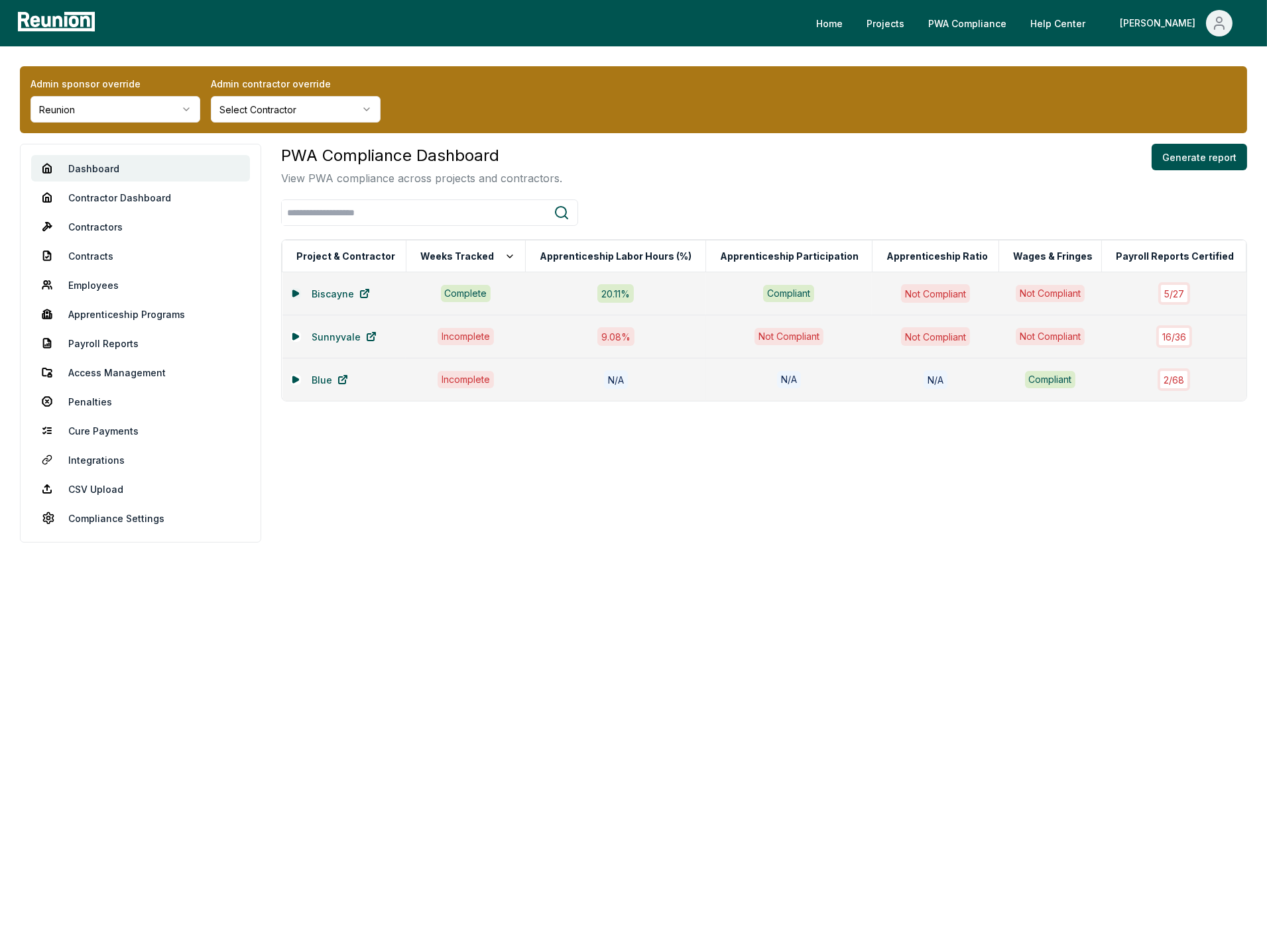
click at [296, 296] on icon at bounding box center [296, 294] width 8 height 8
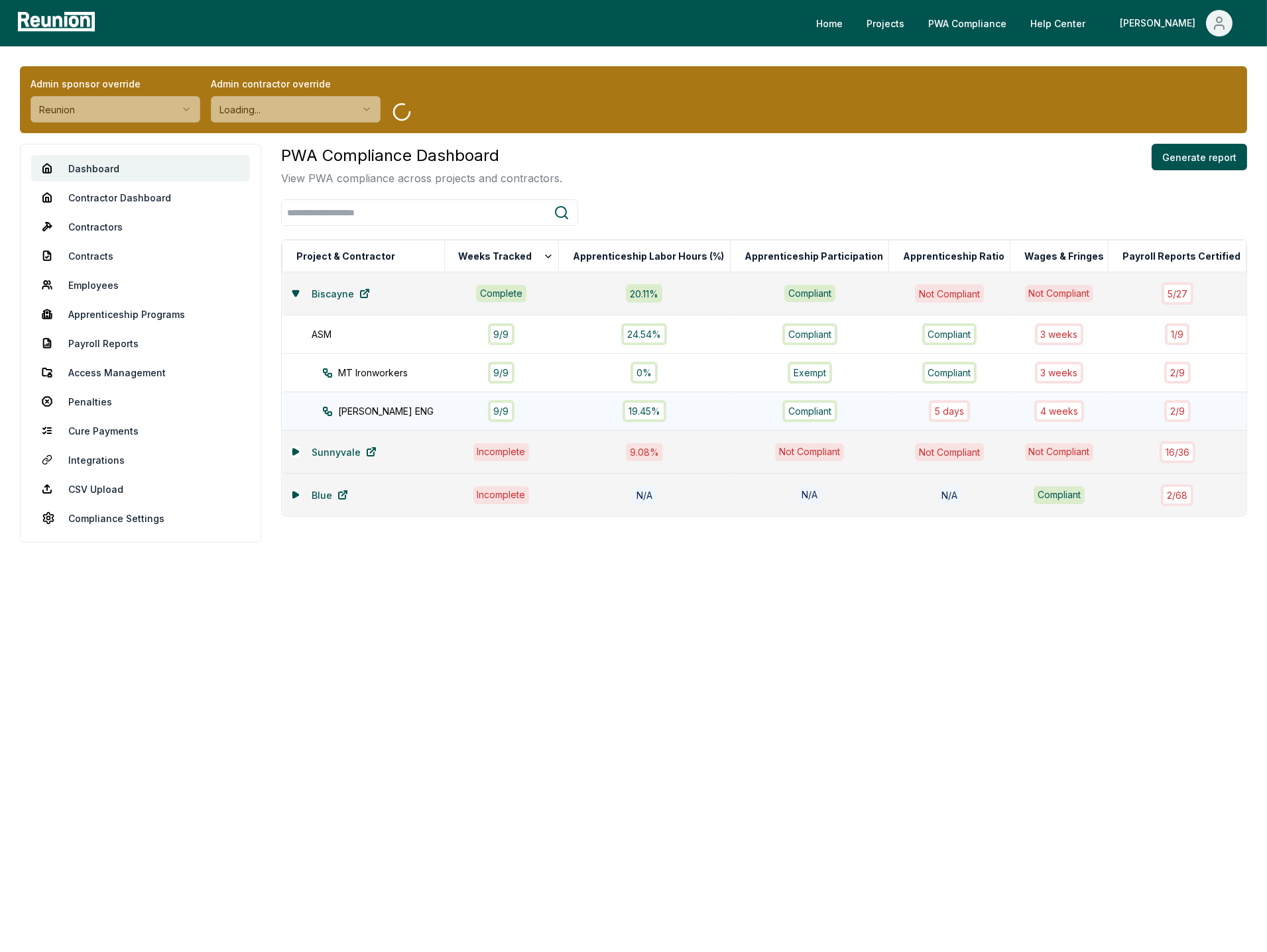
click at [898, 415] on div "5 days" at bounding box center [950, 411] width 105 height 22
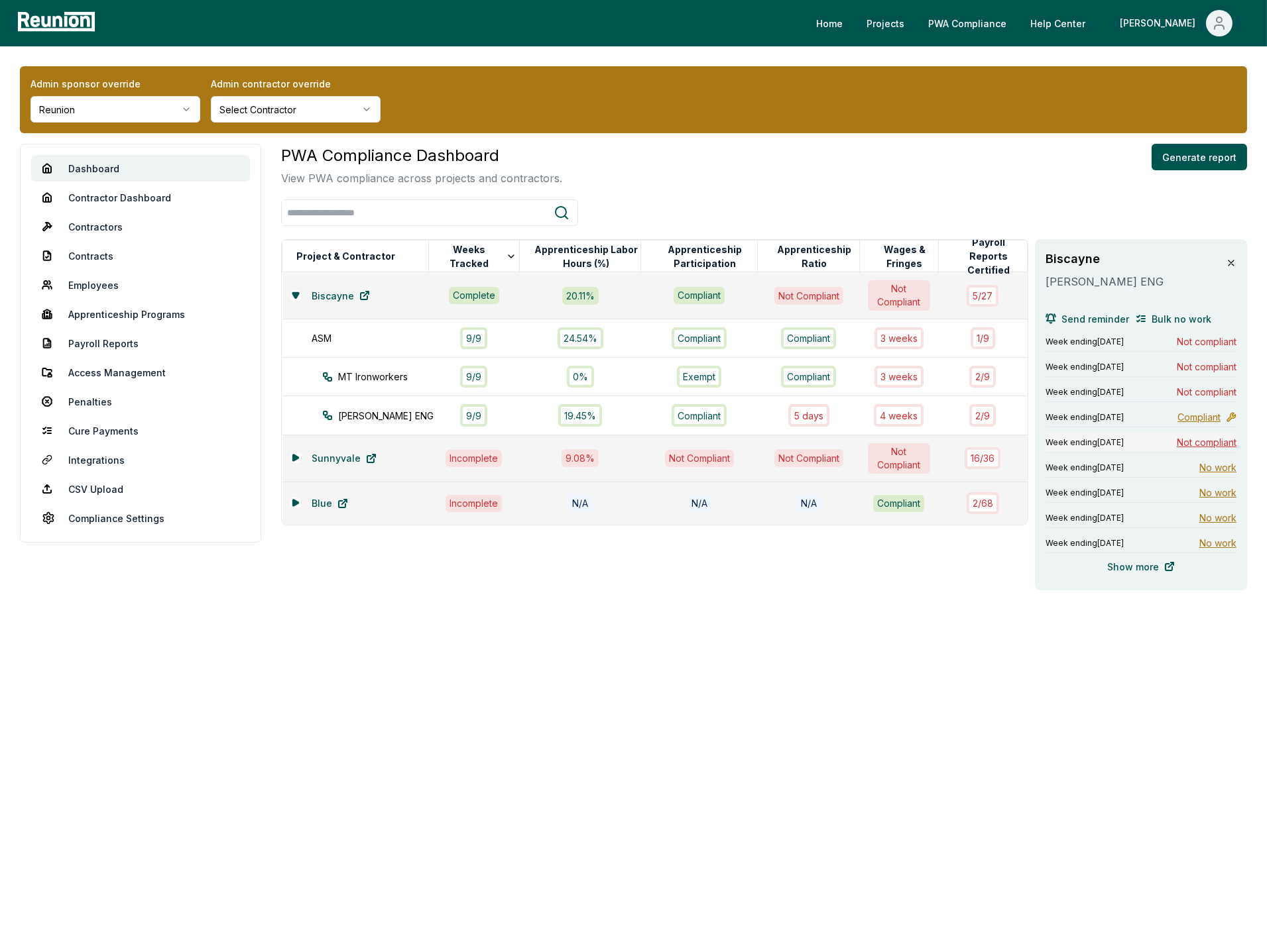
click at [1190, 446] on span "Not compliant" at bounding box center [1206, 442] width 60 height 14
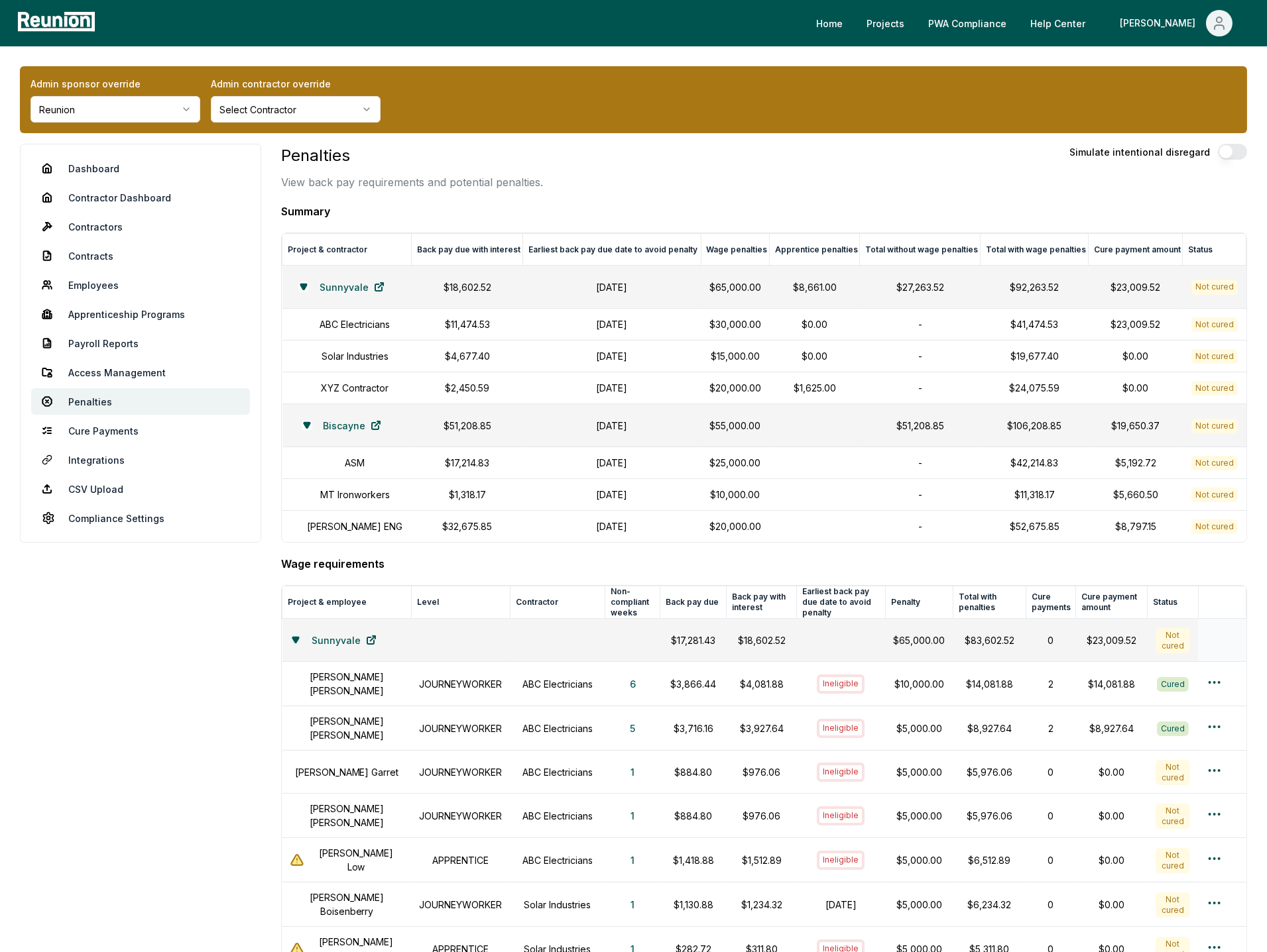
click at [296, 636] on icon at bounding box center [296, 640] width 8 height 8
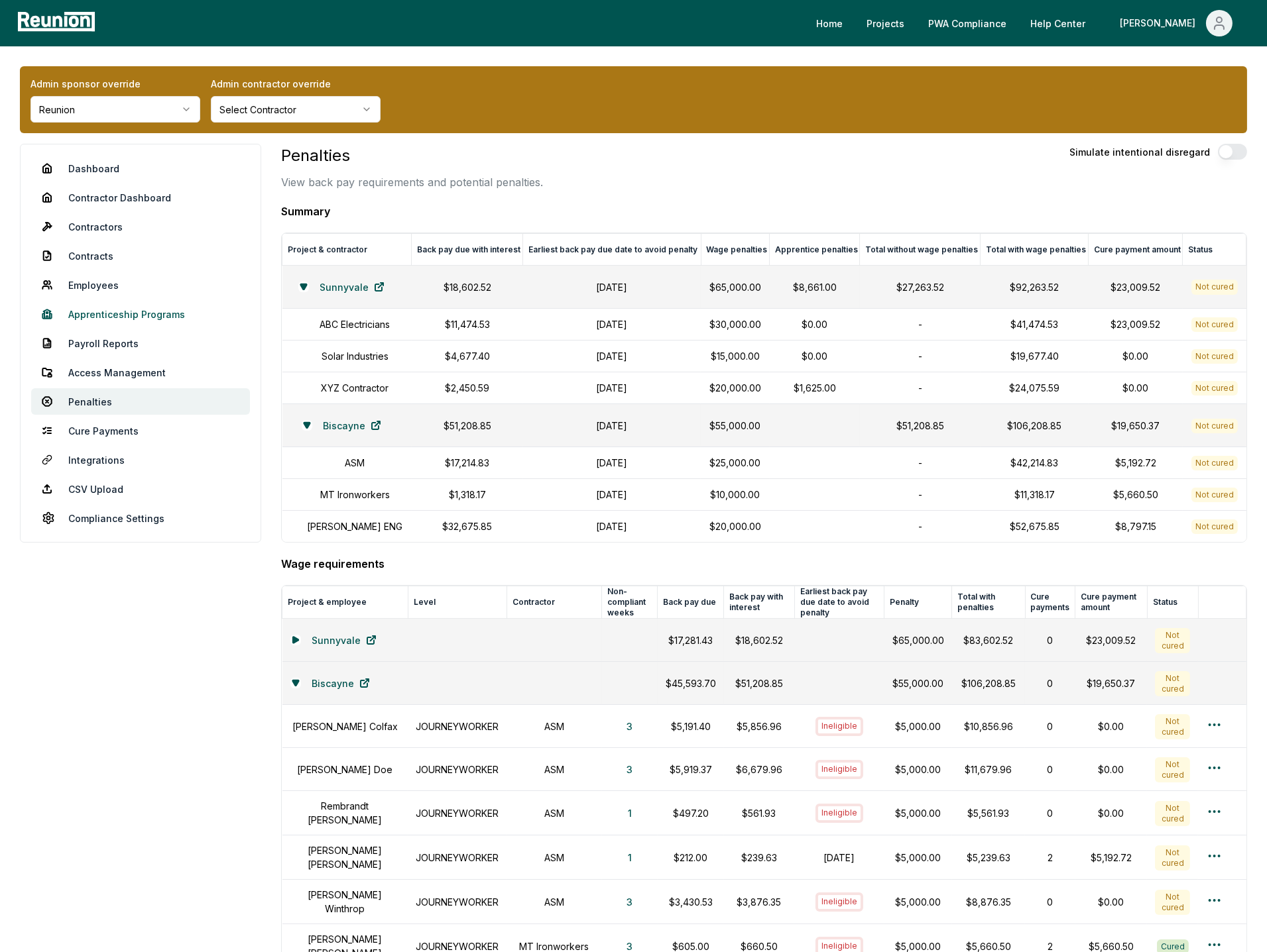
click at [125, 310] on link "Apprenticeship Programs" at bounding box center [140, 313] width 219 height 26
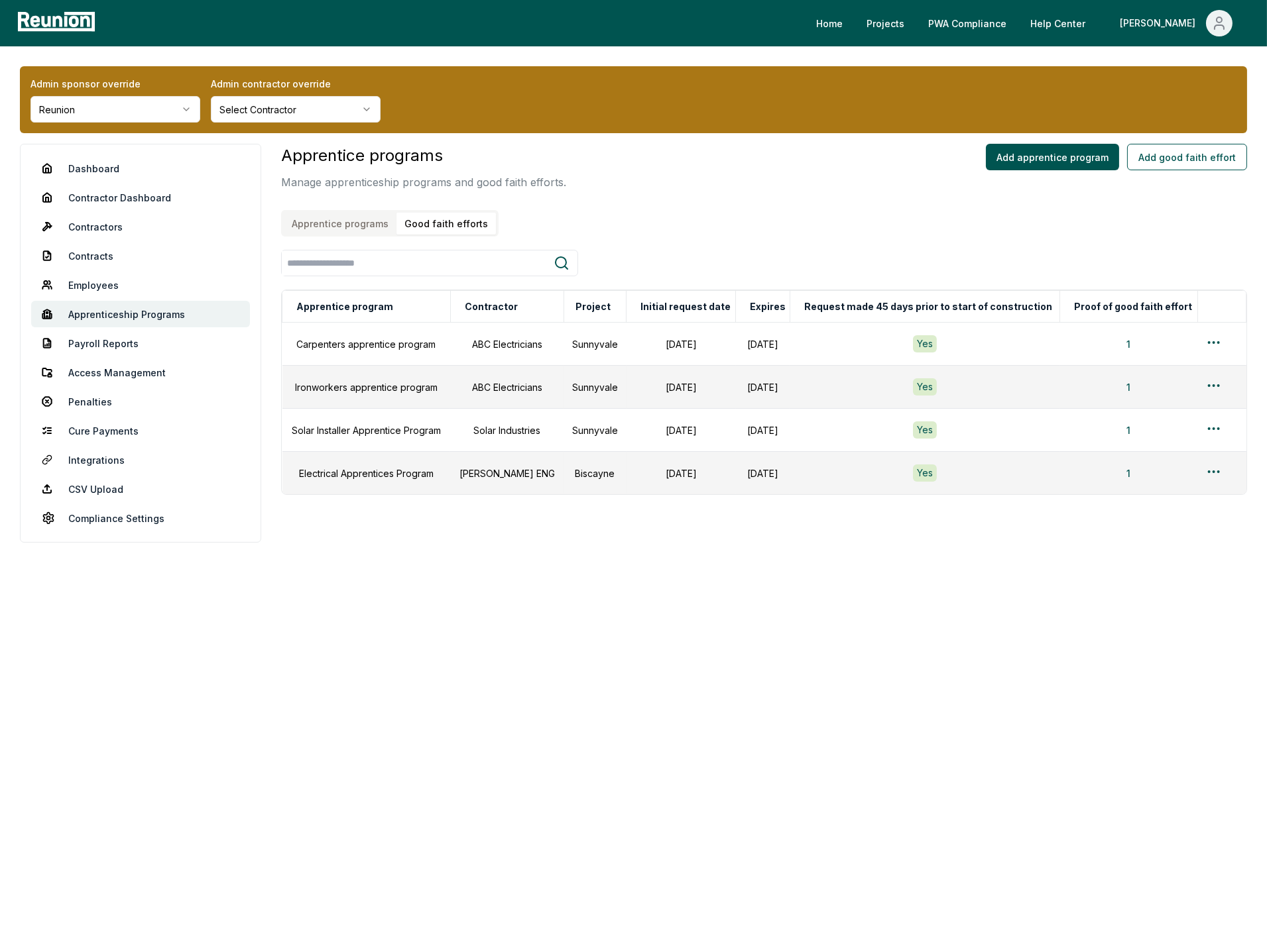
click at [443, 219] on button "Good faith efforts" at bounding box center [446, 223] width 100 height 22
click at [1215, 471] on html "Please visit us on your desktop We're working on making our marketplace mobile-…" at bounding box center [634, 476] width 1267 height 952
click at [1152, 527] on div "Edit" at bounding box center [1192, 524] width 126 height 22
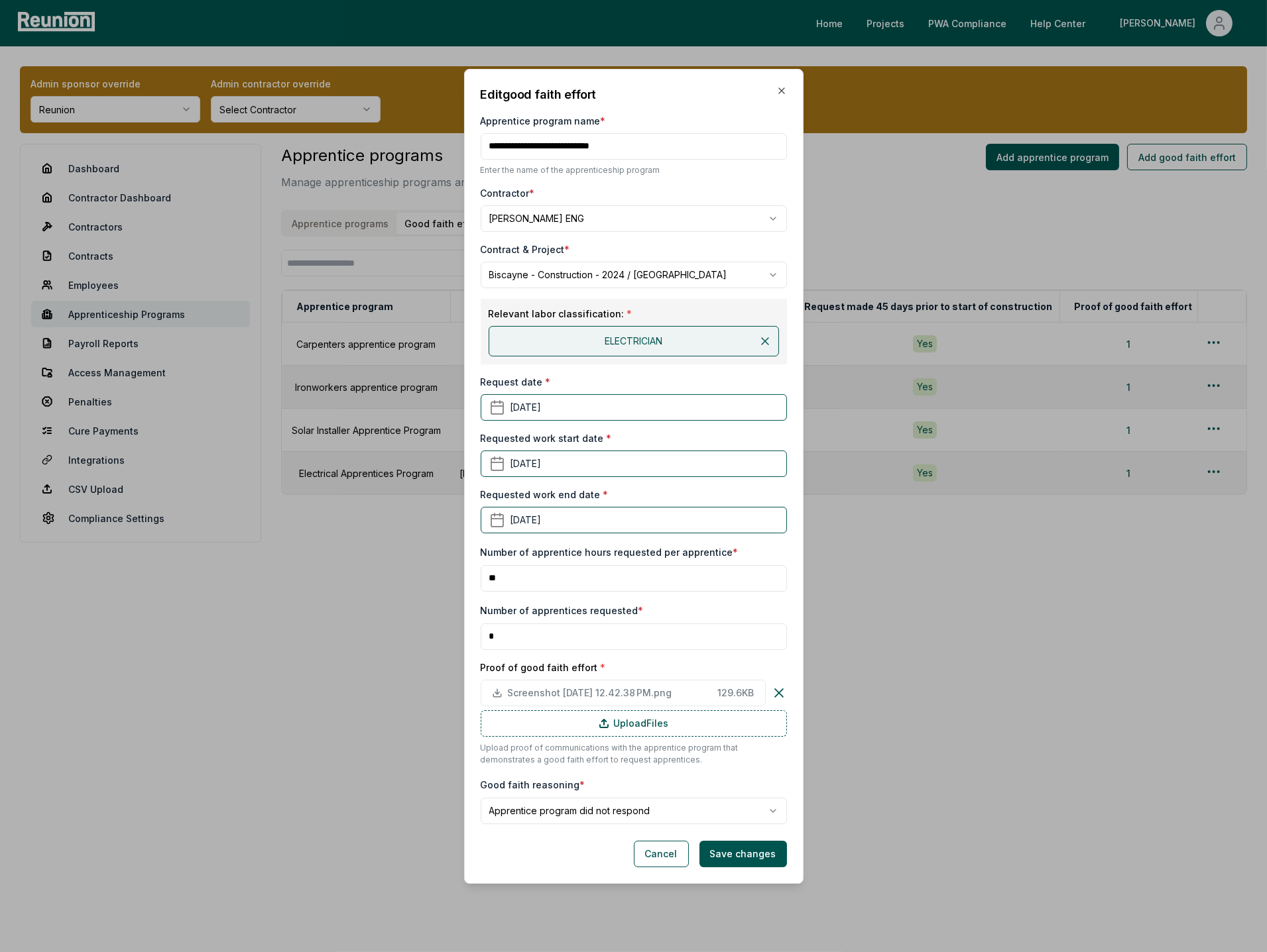
click at [787, 301] on div "**********" at bounding box center [634, 477] width 340 height 815
